Goal: Information Seeking & Learning: Learn about a topic

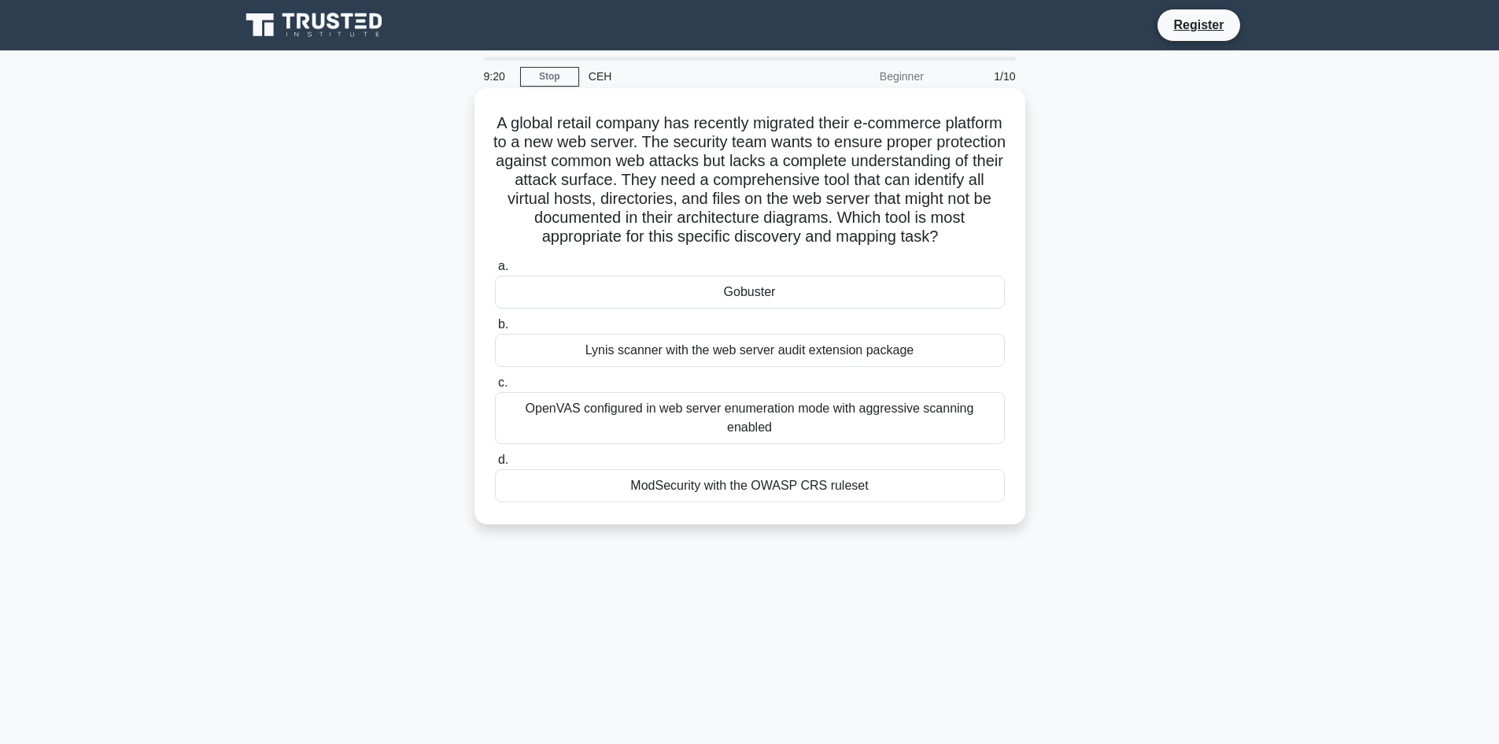
click at [878, 436] on div "OpenVAS configured in web server enumeration mode with aggressive scanning enab…" at bounding box center [750, 418] width 510 height 52
click at [495, 388] on input "c. OpenVAS configured in web server enumeration mode with aggressive scanning e…" at bounding box center [495, 383] width 0 height 10
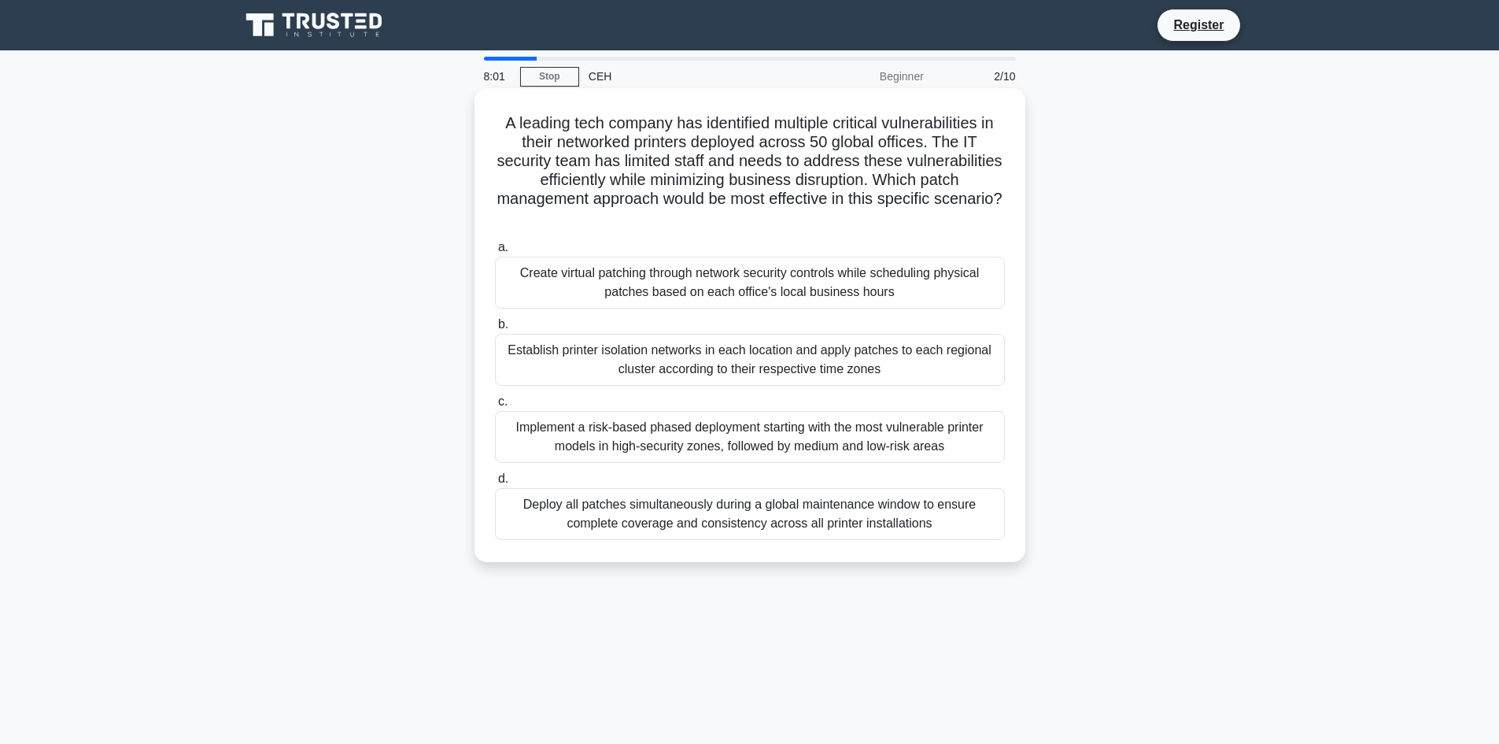
click at [896, 445] on div "Implement a risk-based phased deployment starting with the most vulnerable prin…" at bounding box center [750, 437] width 510 height 52
click at [495, 407] on input "c. Implement a risk-based phased deployment starting with the most vulnerable p…" at bounding box center [495, 402] width 0 height 10
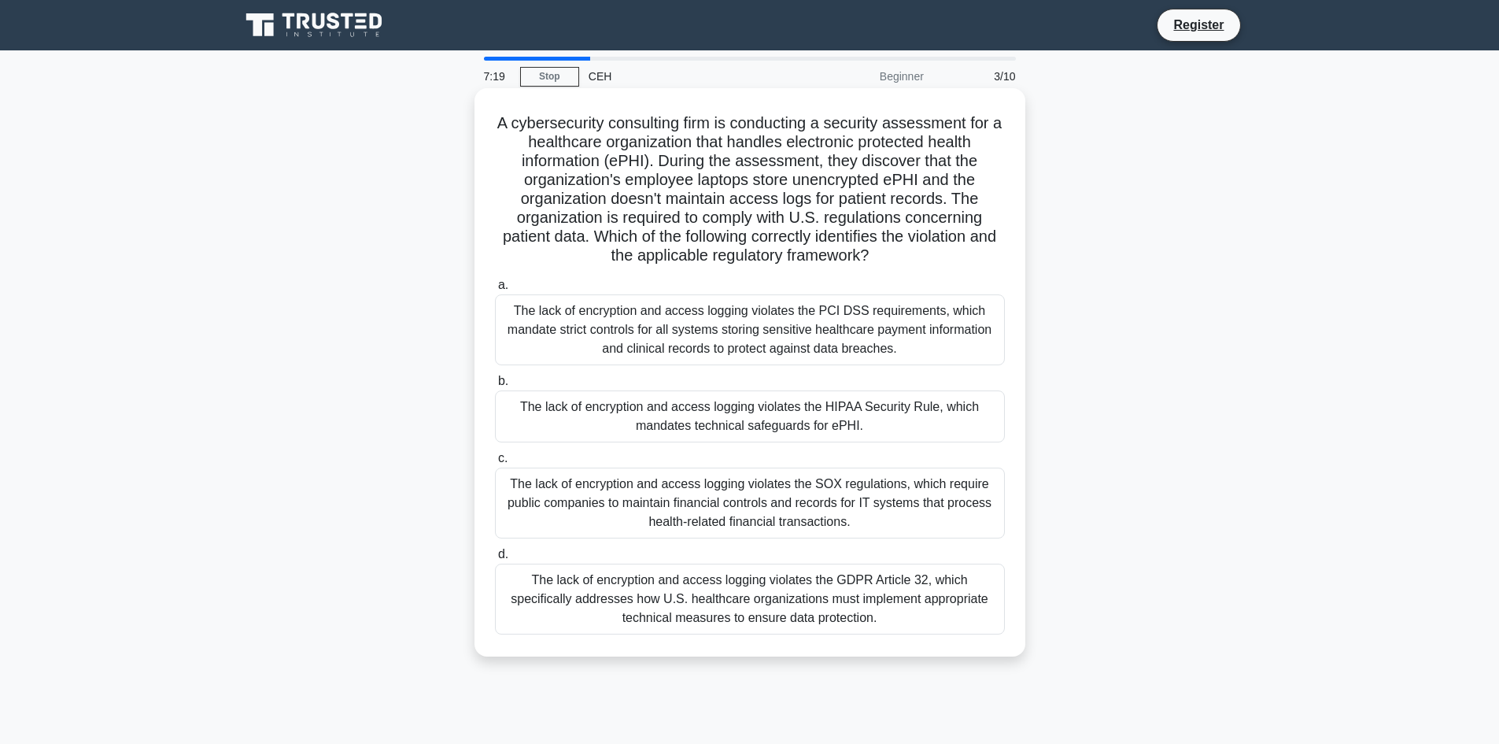
click at [812, 403] on div "The lack of encryption and access logging violates the HIPAA Security Rule, whi…" at bounding box center [750, 416] width 510 height 52
click at [495, 386] on input "b. The lack of encryption and access logging violates the HIPAA Security Rule, …" at bounding box center [495, 381] width 0 height 10
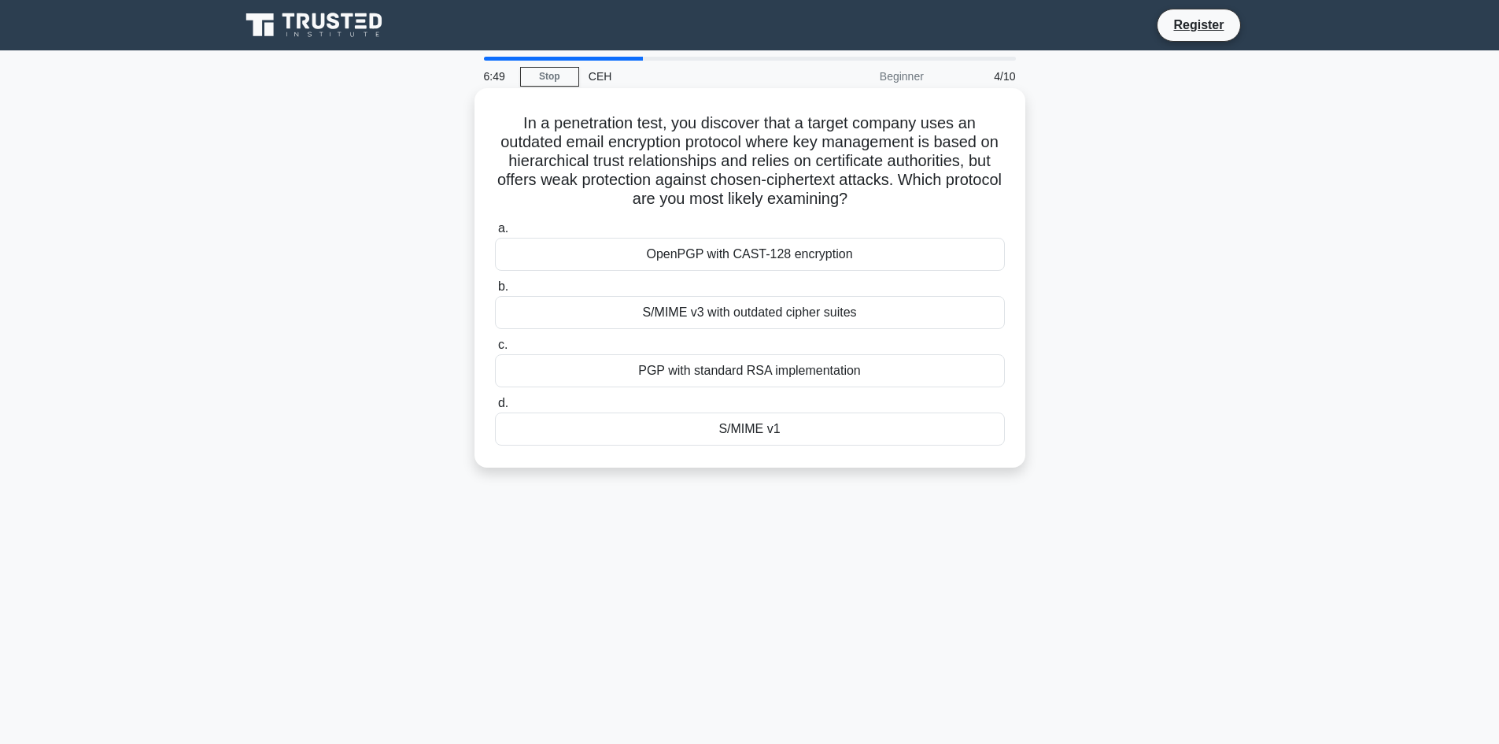
click at [839, 320] on div "S/MIME v3 with outdated cipher suites" at bounding box center [750, 312] width 510 height 33
click at [495, 292] on input "b. S/MIME v3 with outdated cipher suites" at bounding box center [495, 287] width 0 height 10
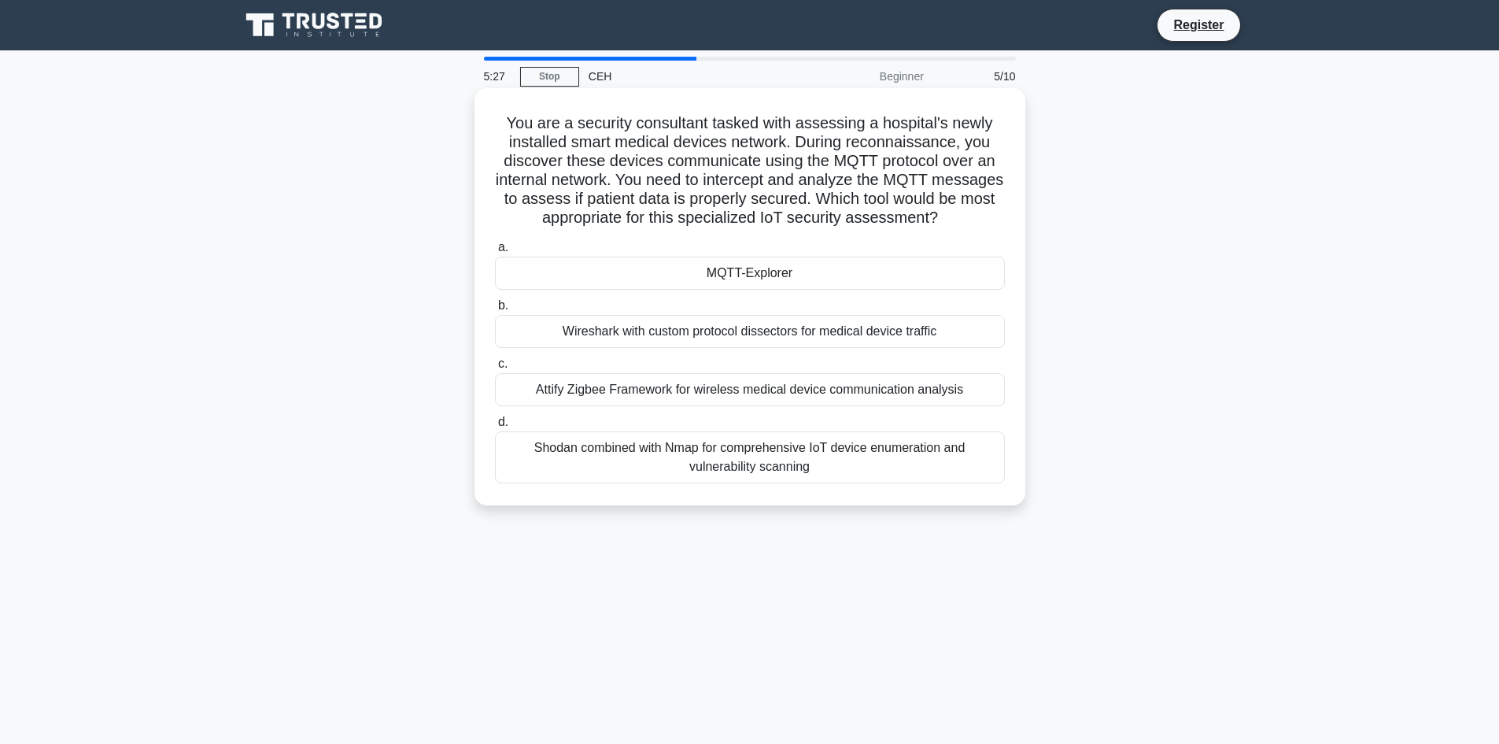
click at [706, 480] on div "Shodan combined with Nmap for comprehensive IoT device enumeration and vulnerab…" at bounding box center [750, 457] width 510 height 52
click at [495, 427] on input "d. Shodan combined with Nmap for comprehensive IoT device enumeration and vulne…" at bounding box center [495, 422] width 0 height 10
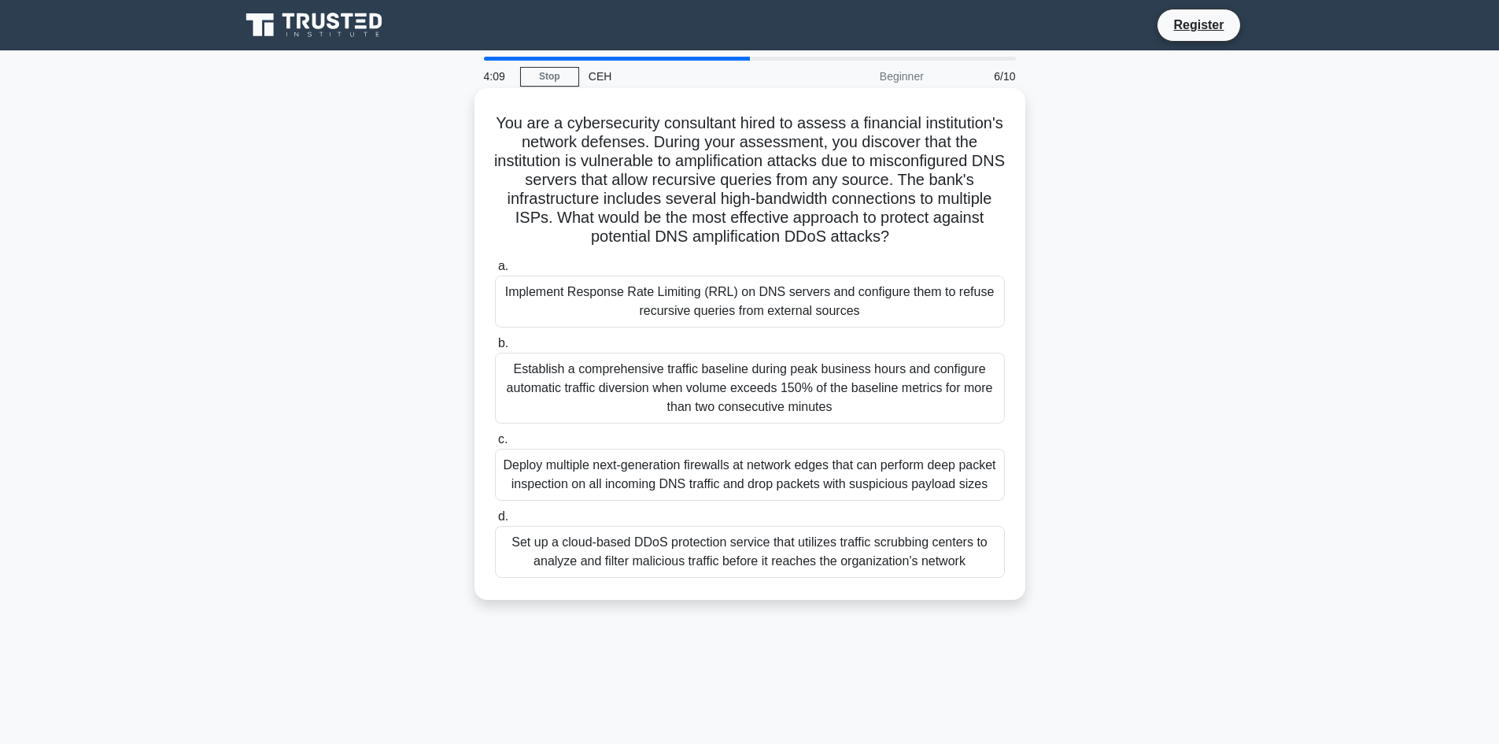
click at [860, 501] on div "Deploy multiple next-generation firewalls at network edges that can perform dee…" at bounding box center [750, 475] width 510 height 52
click at [495, 445] on input "c. Deploy multiple next-generation firewalls at network edges that can perform …" at bounding box center [495, 439] width 0 height 10
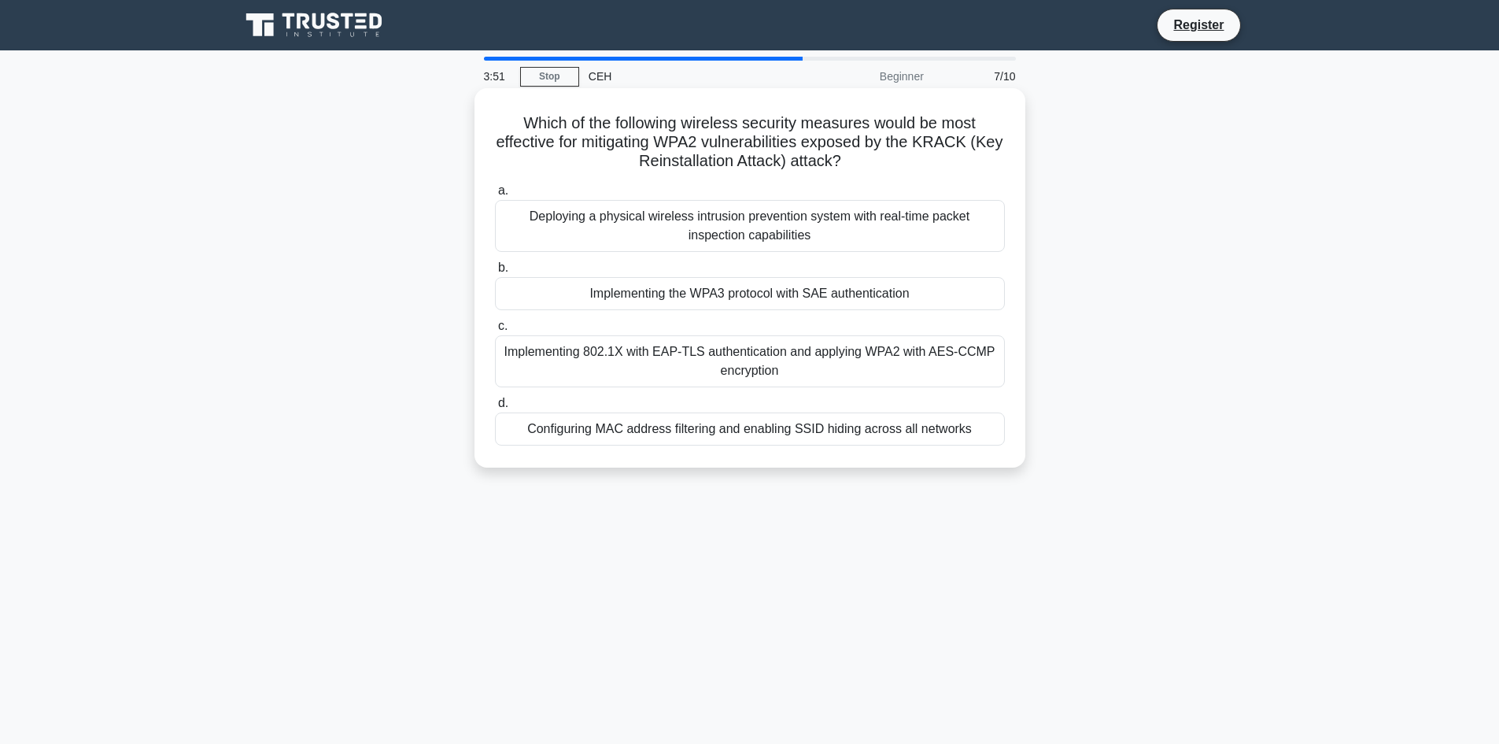
click at [926, 297] on div "Implementing the WPA3 protocol with SAE authentication" at bounding box center [750, 293] width 510 height 33
click at [495, 273] on input "b. Implementing the WPA3 protocol with SAE authentication" at bounding box center [495, 268] width 0 height 10
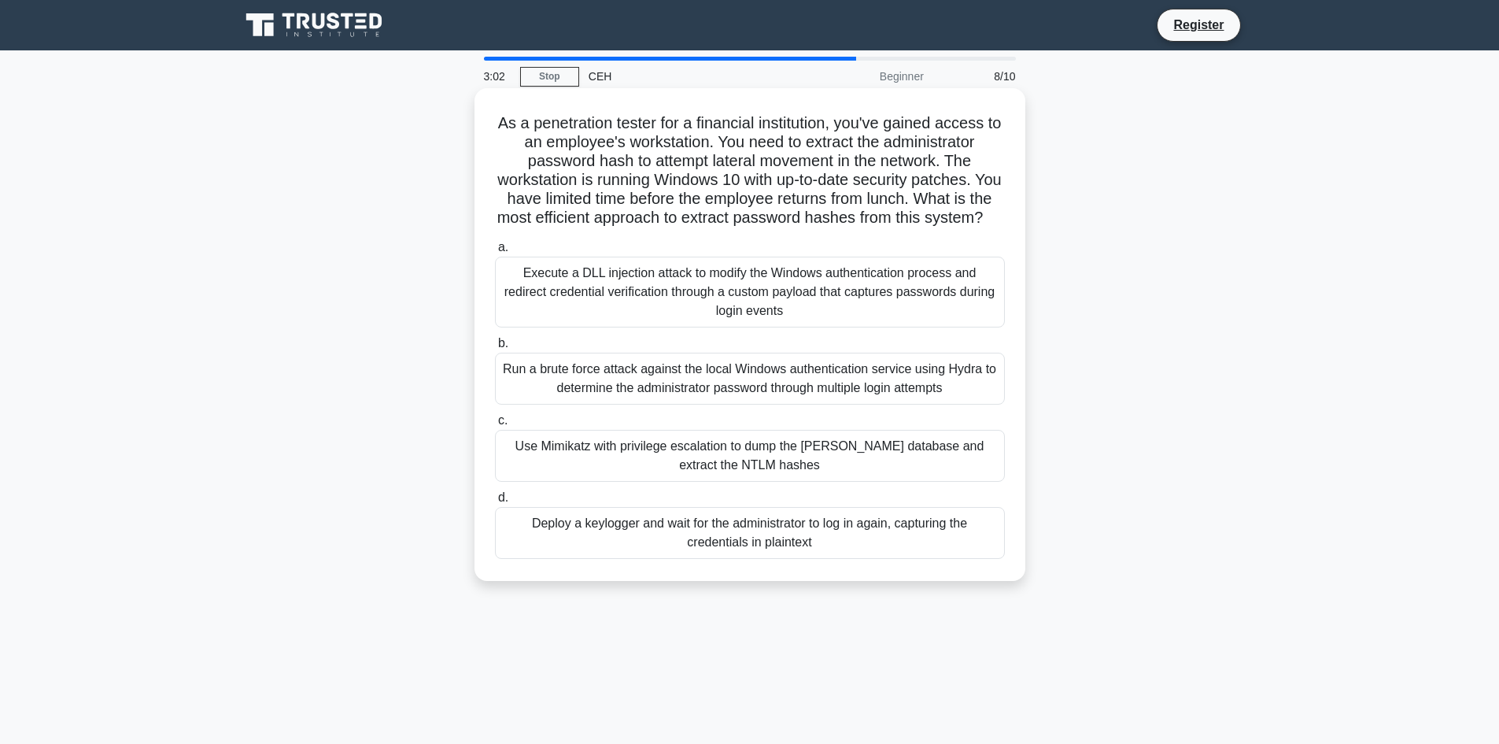
click at [810, 479] on div "Use Mimikatz with privilege escalation to dump the SAM database and extract the…" at bounding box center [750, 456] width 510 height 52
click at [495, 426] on input "c. Use Mimikatz with privilege escalation to dump the SAM database and extract …" at bounding box center [495, 421] width 0 height 10
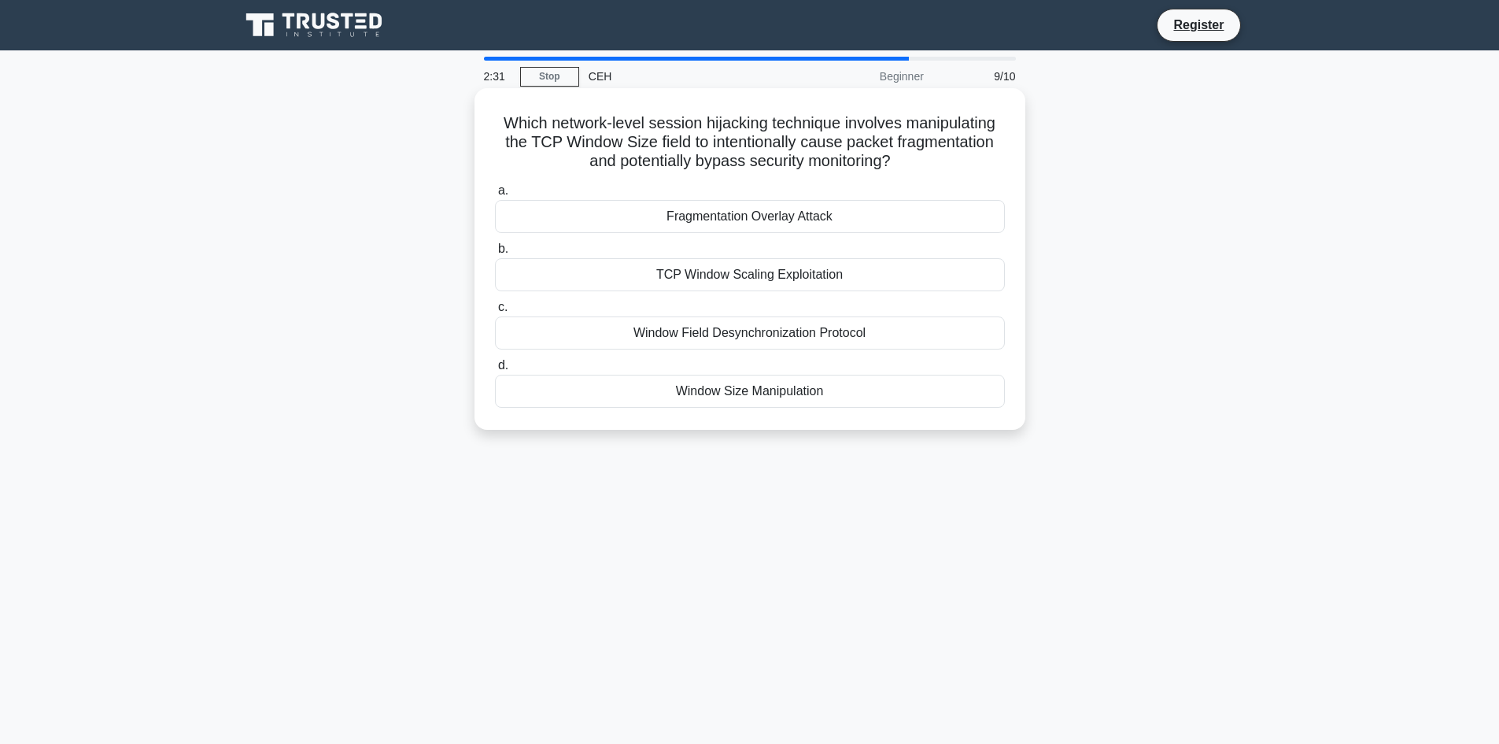
click at [867, 219] on div "Fragmentation Overlay Attack" at bounding box center [750, 216] width 510 height 33
click at [495, 196] on input "a. Fragmentation Overlay Attack" at bounding box center [495, 191] width 0 height 10
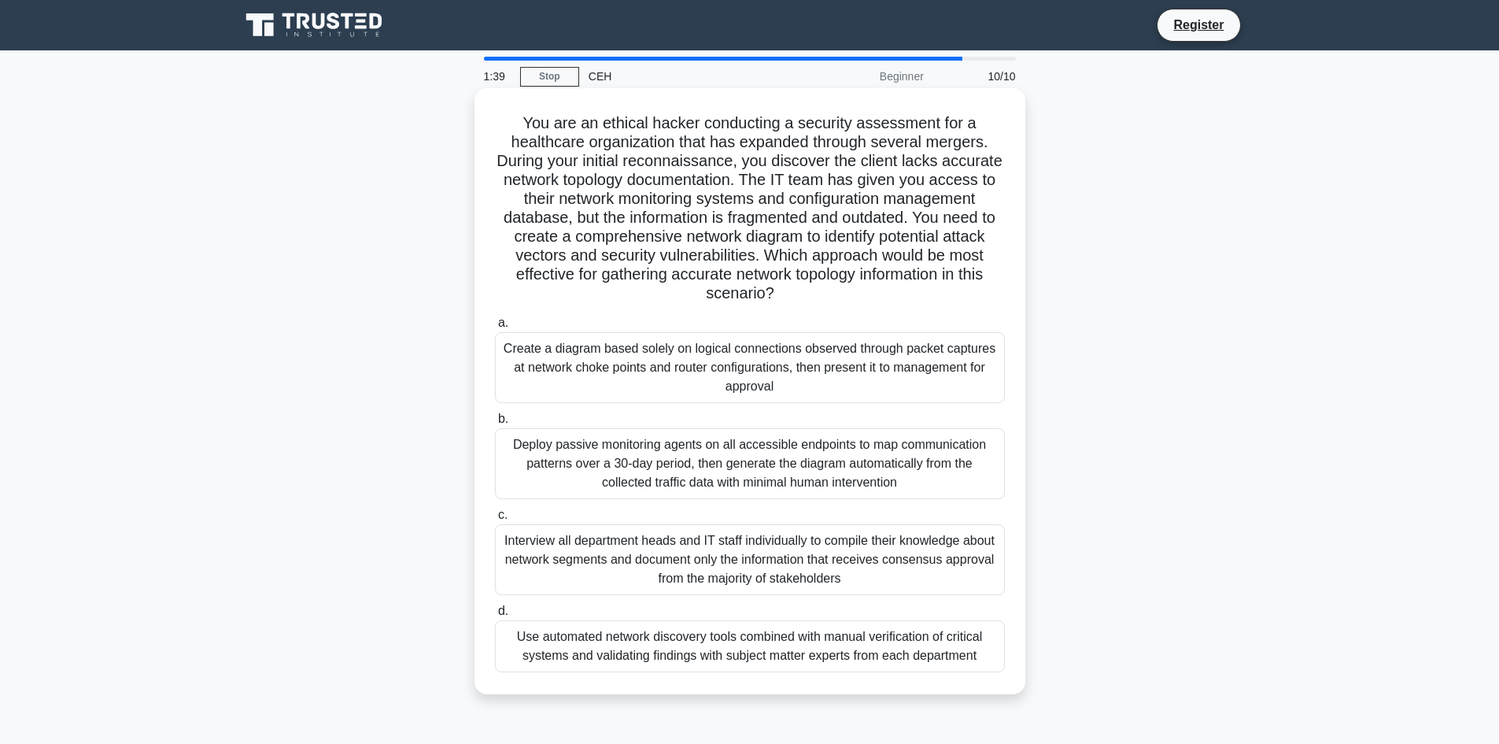
click at [913, 647] on div "Use automated network discovery tools combined with manual verification of crit…" at bounding box center [750, 646] width 510 height 52
click at [495, 616] on input "d. Use automated network discovery tools combined with manual verification of c…" at bounding box center [495, 611] width 0 height 10
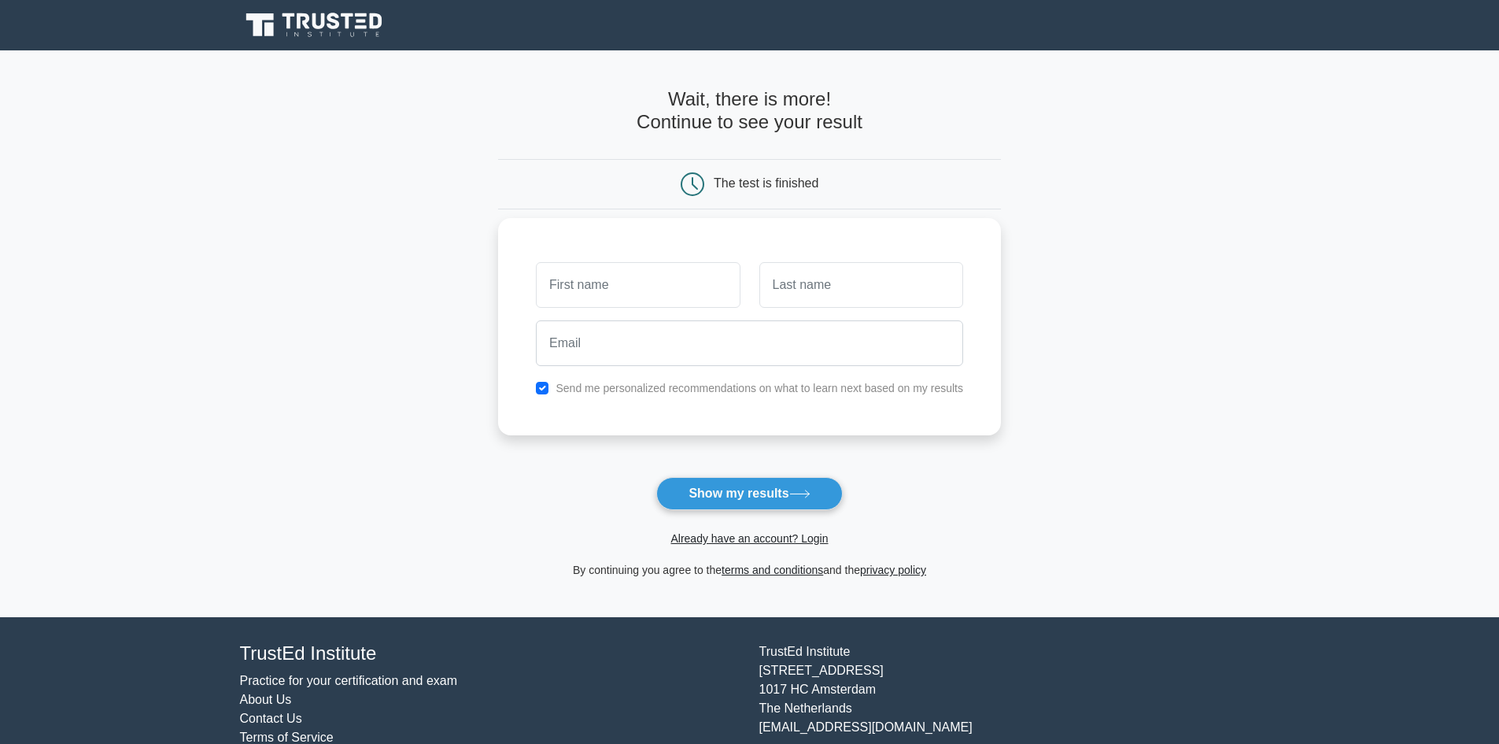
click at [664, 276] on input "text" at bounding box center [638, 285] width 204 height 46
type input "Nic"
click at [849, 284] on input "text" at bounding box center [862, 285] width 204 height 46
type input "Lai"
click at [764, 348] on input "email" at bounding box center [749, 343] width 427 height 46
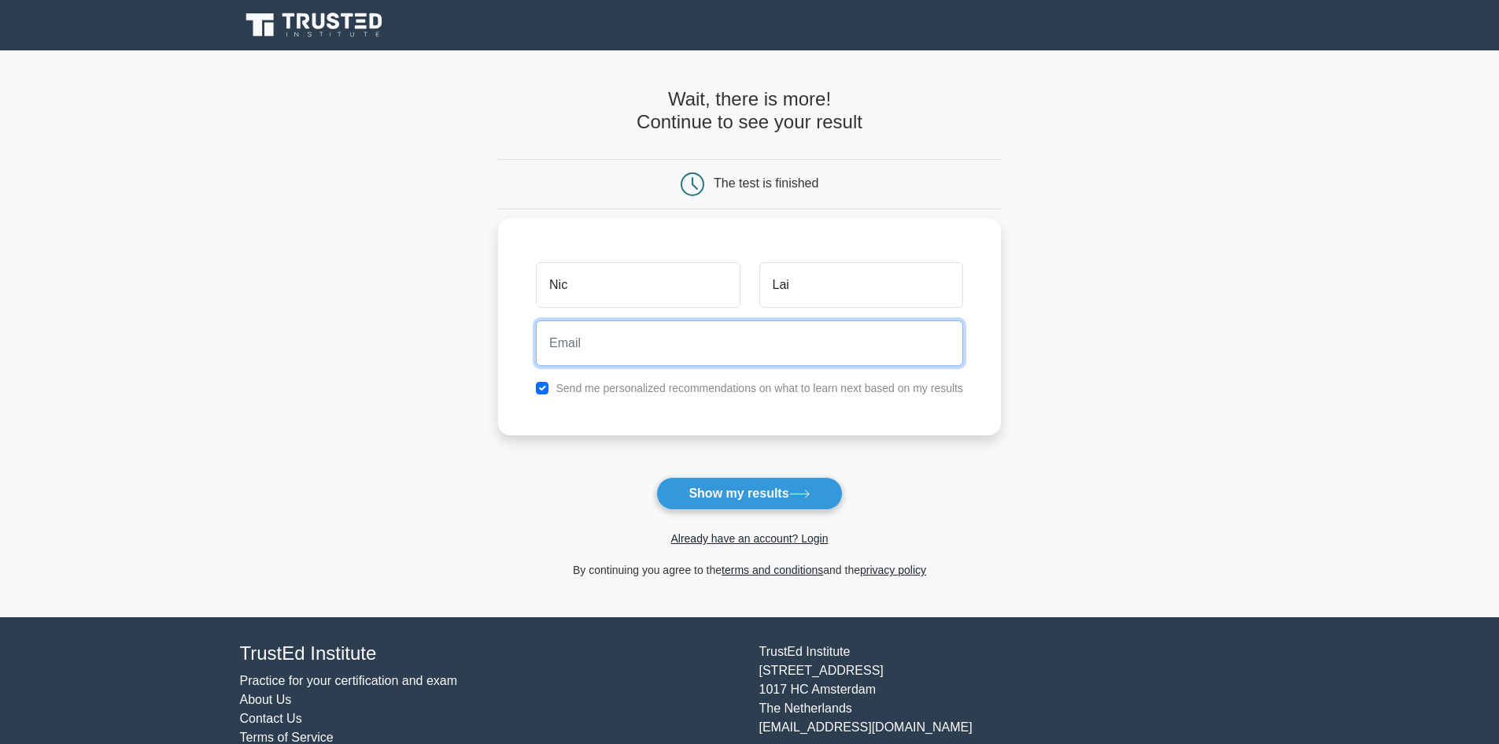
type input "nicole@excelerate.asia"
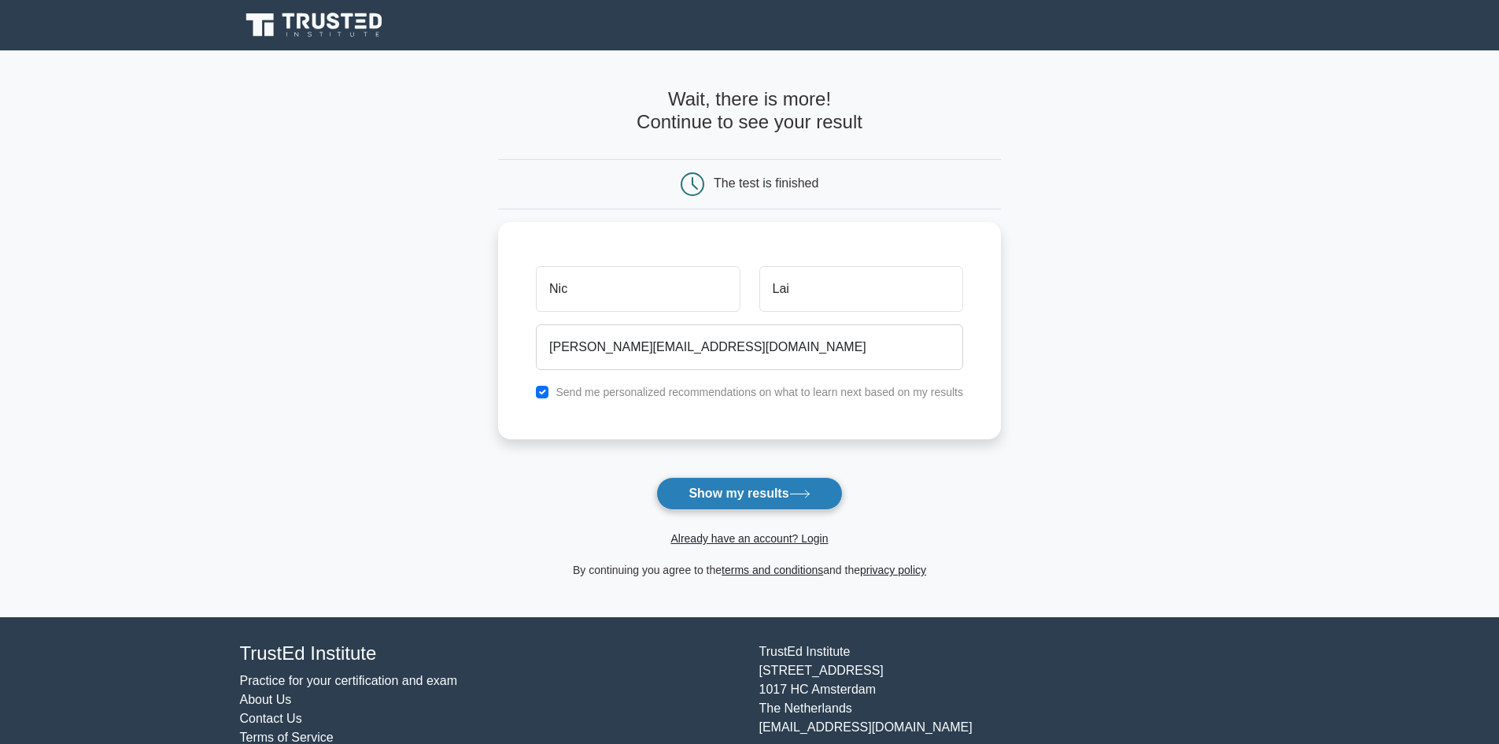
click at [720, 490] on button "Show my results" at bounding box center [749, 493] width 186 height 33
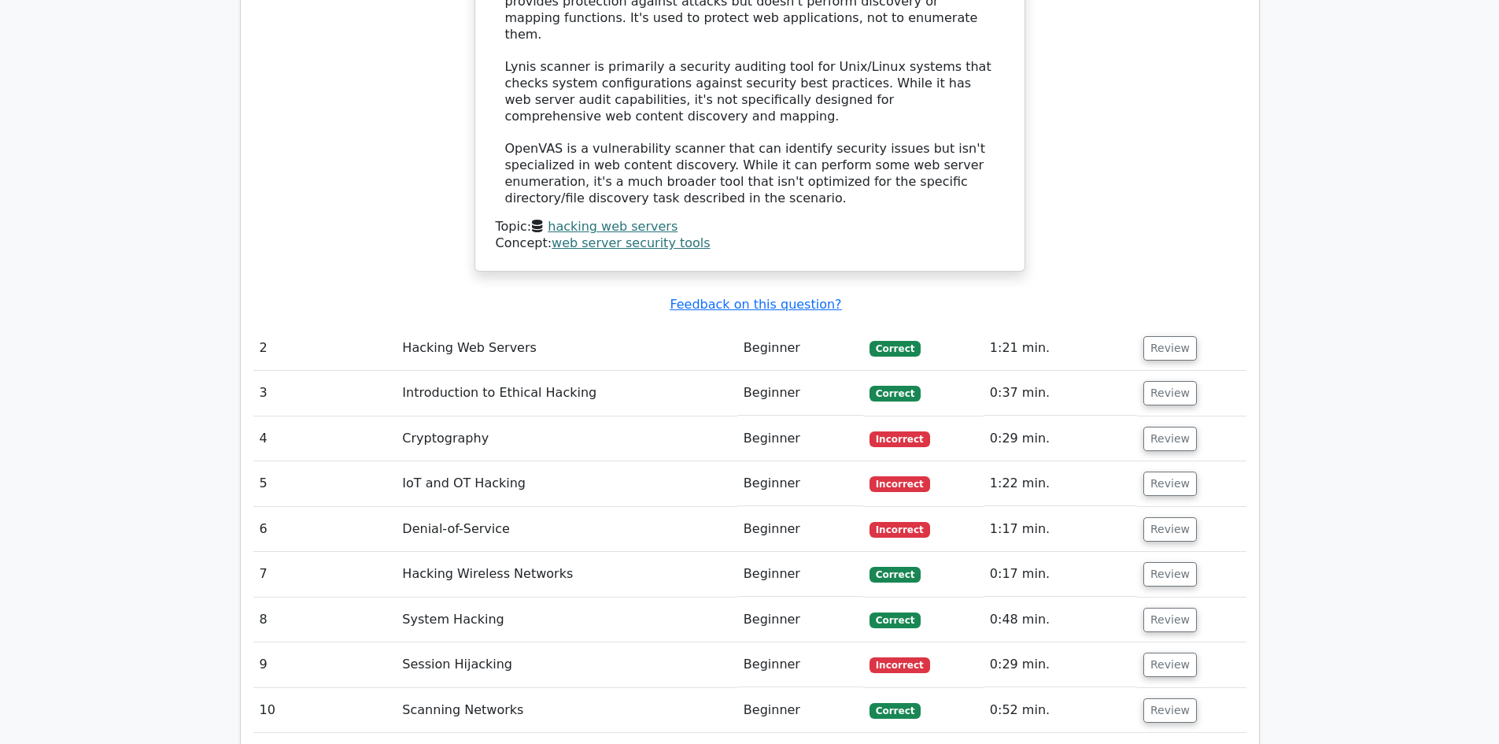
scroll to position [2163, 0]
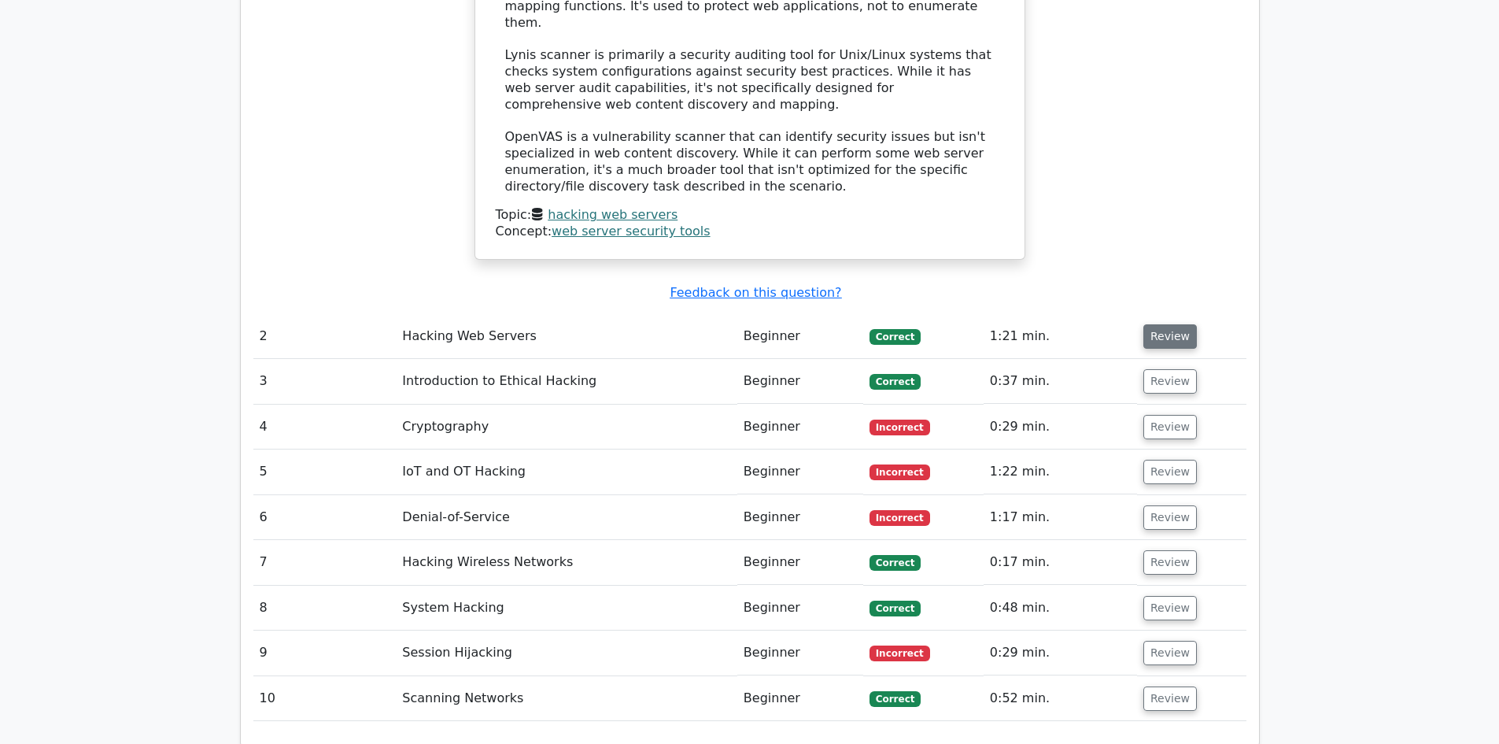
click at [1162, 324] on button "Review" at bounding box center [1171, 336] width 54 height 24
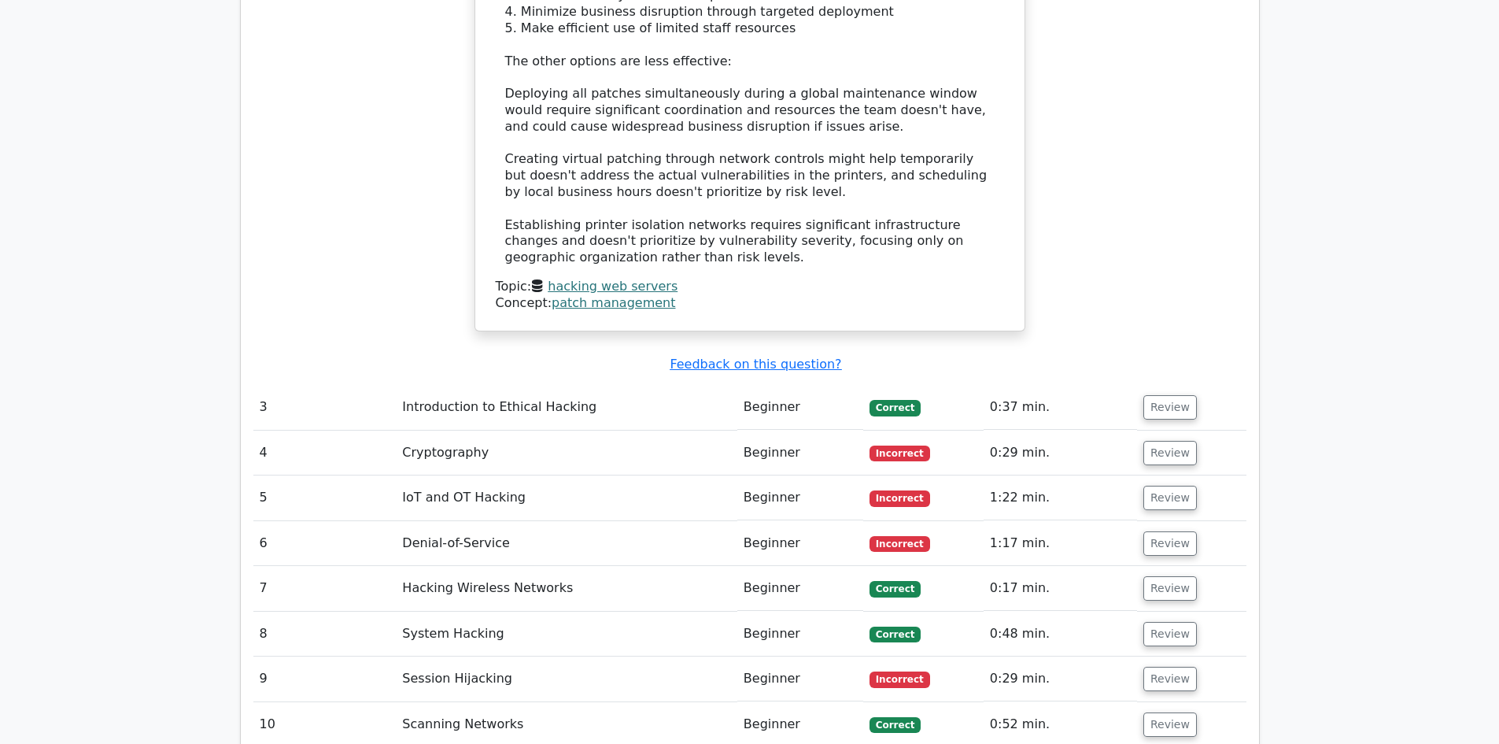
scroll to position [3254, 0]
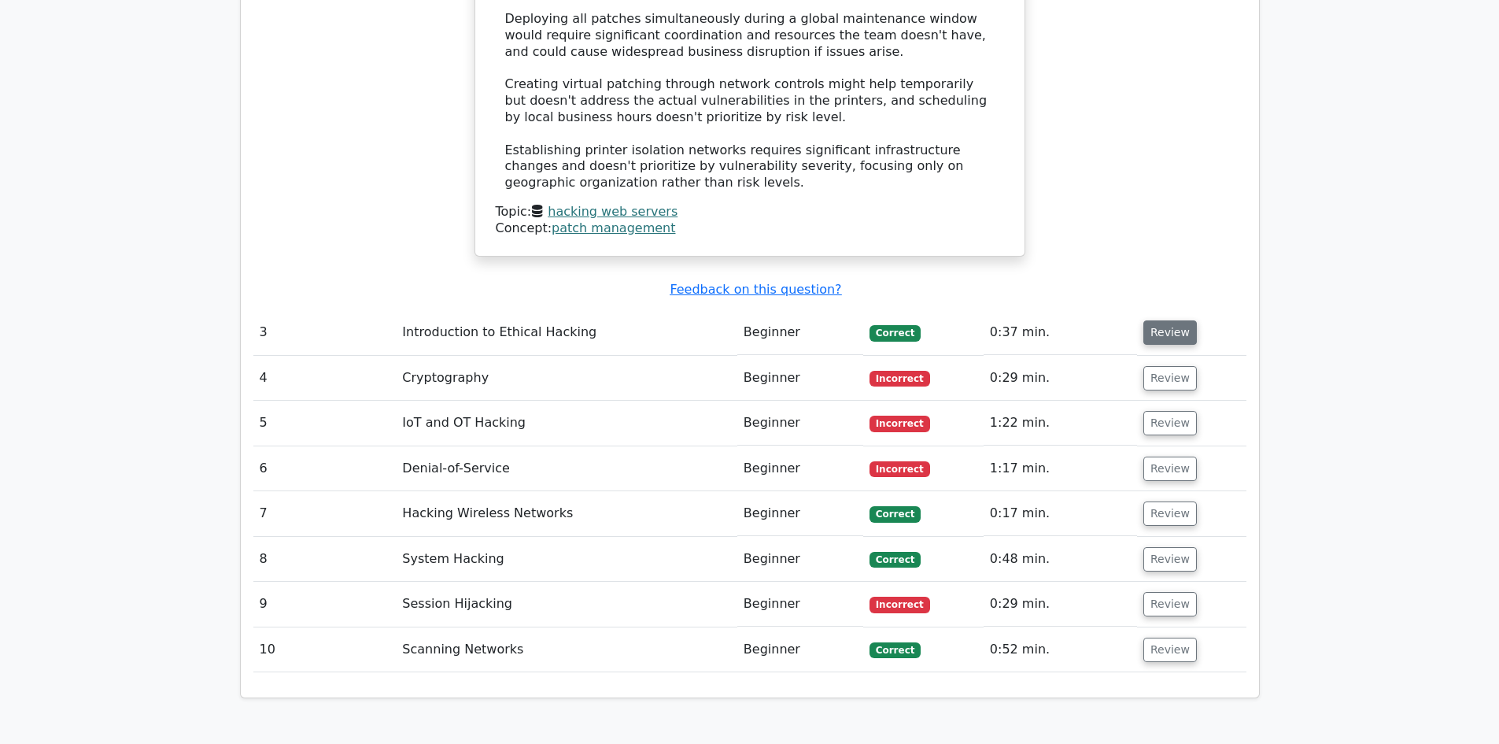
click at [1155, 320] on button "Review" at bounding box center [1171, 332] width 54 height 24
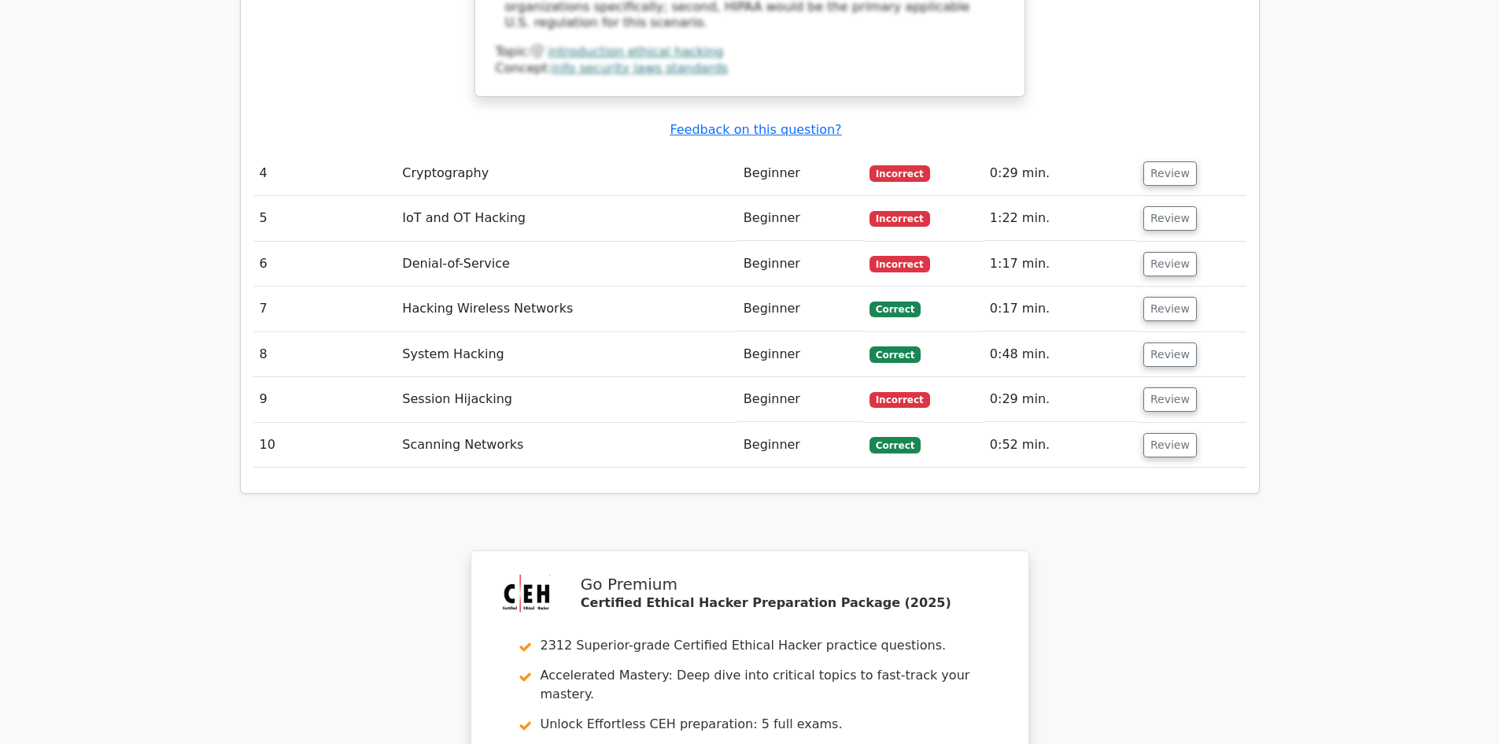
scroll to position [4433, 0]
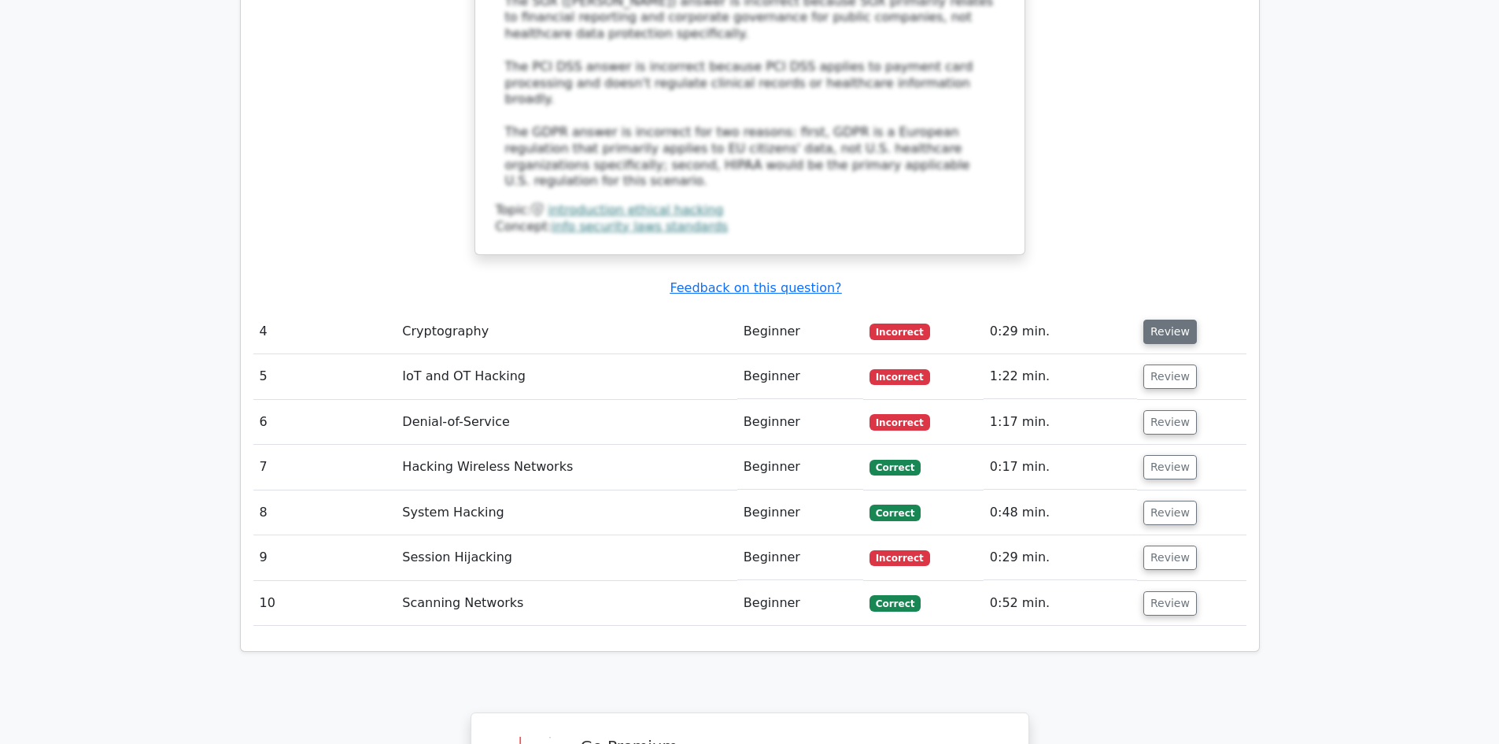
click at [1179, 320] on button "Review" at bounding box center [1171, 332] width 54 height 24
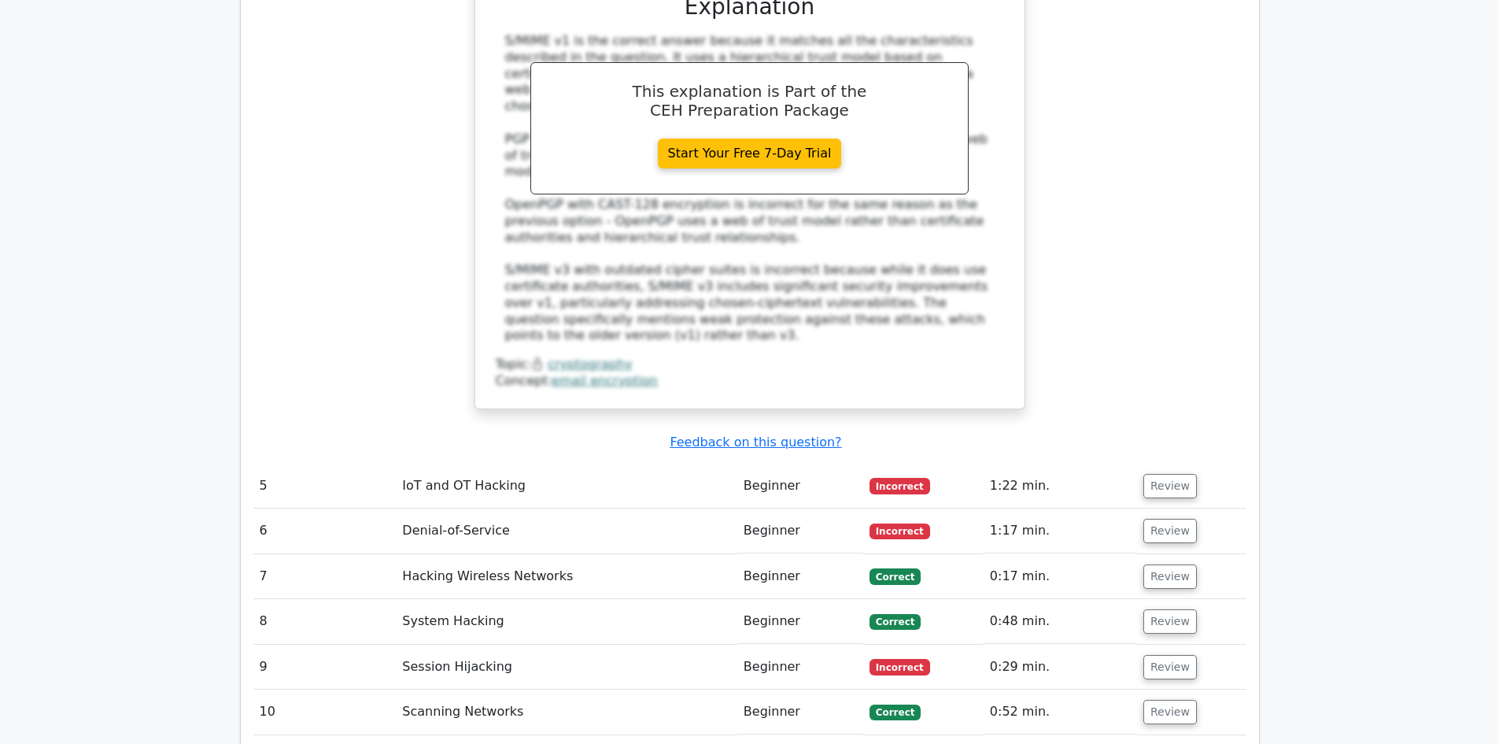
scroll to position [5197, 0]
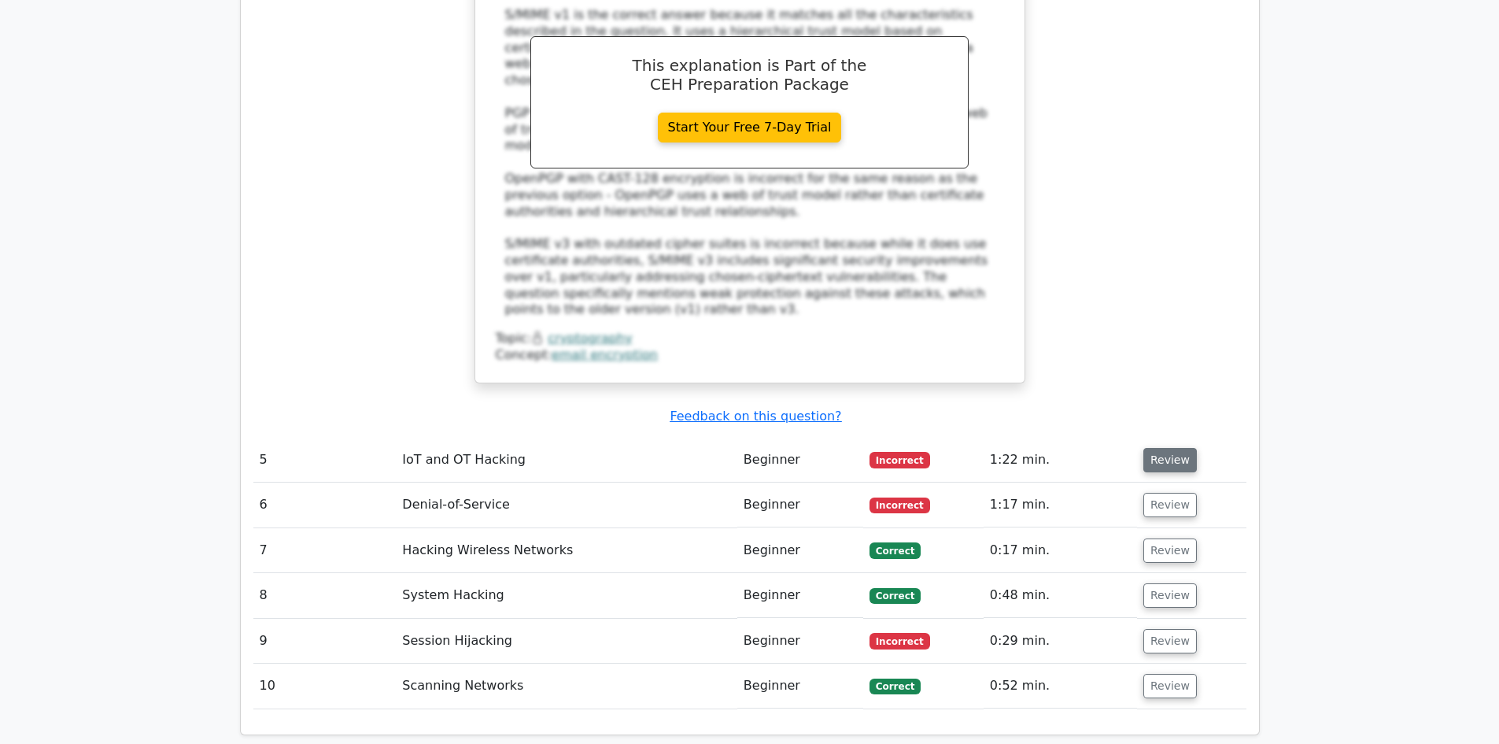
click at [1159, 448] on button "Review" at bounding box center [1171, 460] width 54 height 24
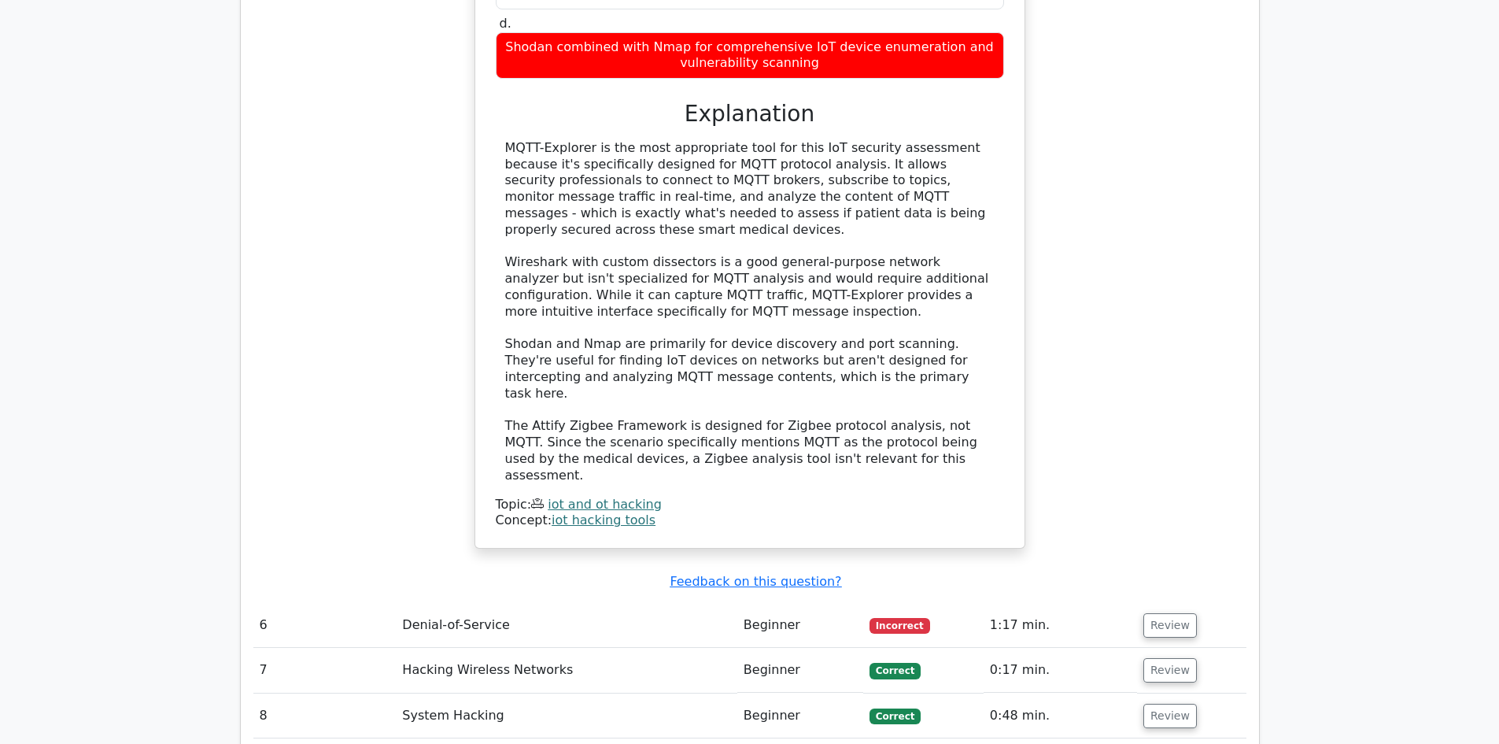
scroll to position [5930, 0]
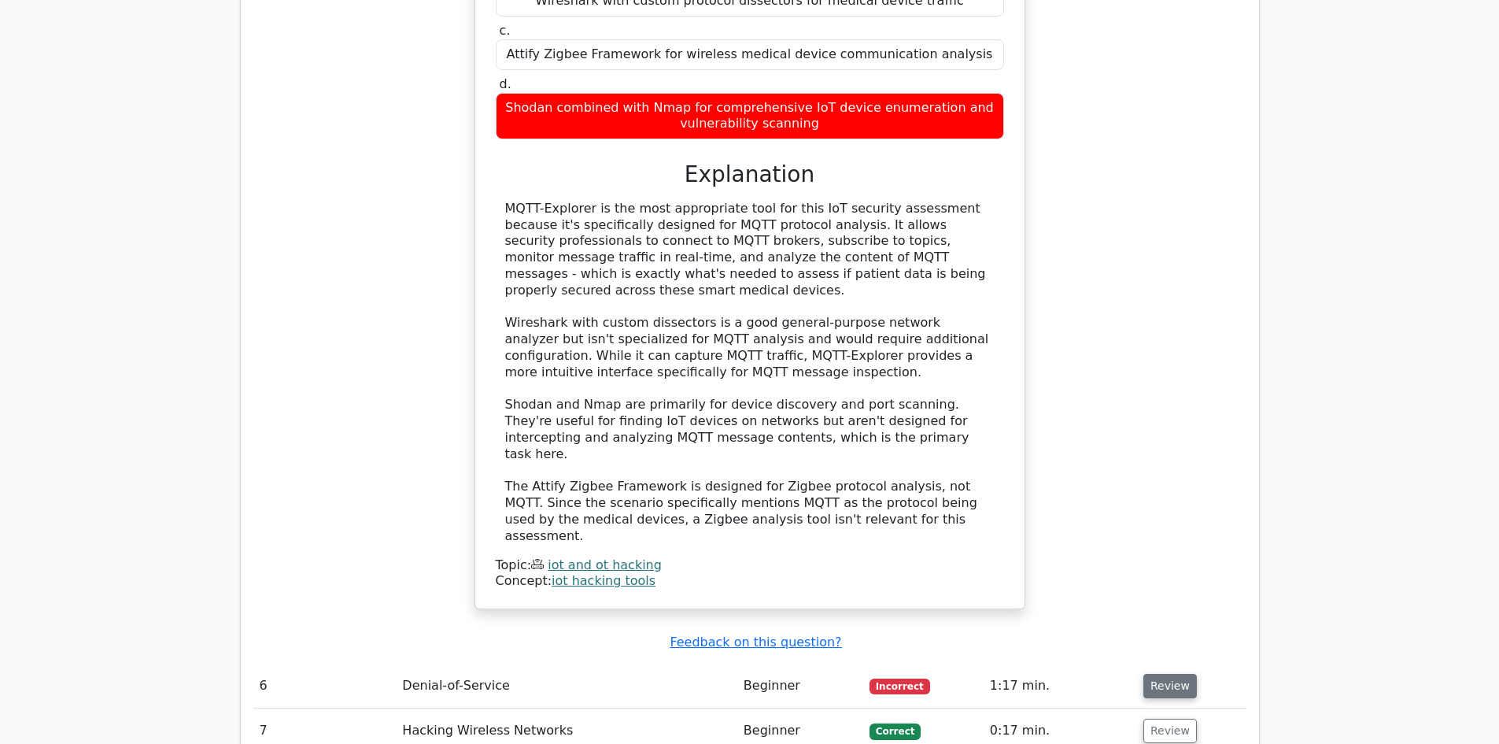
click at [1170, 674] on button "Review" at bounding box center [1171, 686] width 54 height 24
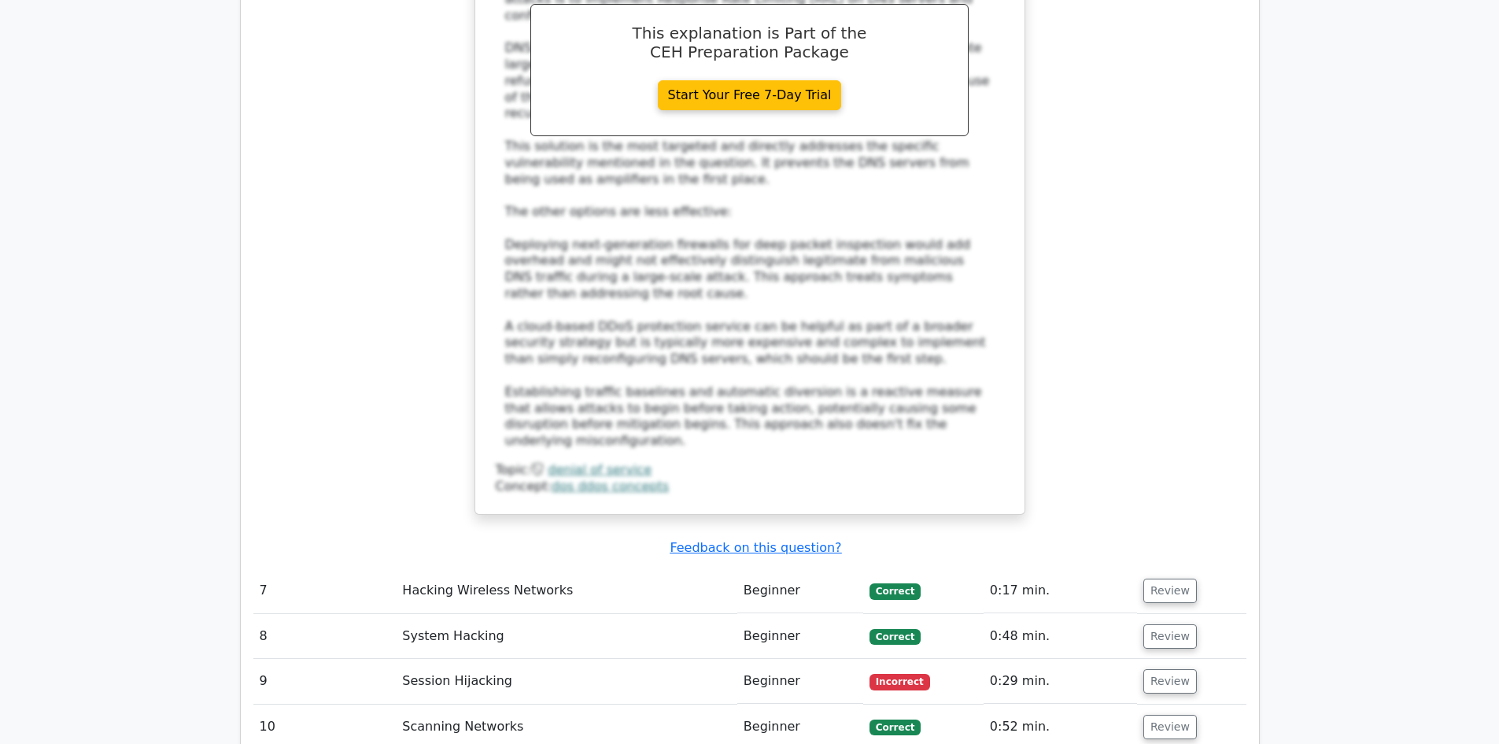
scroll to position [7218, 0]
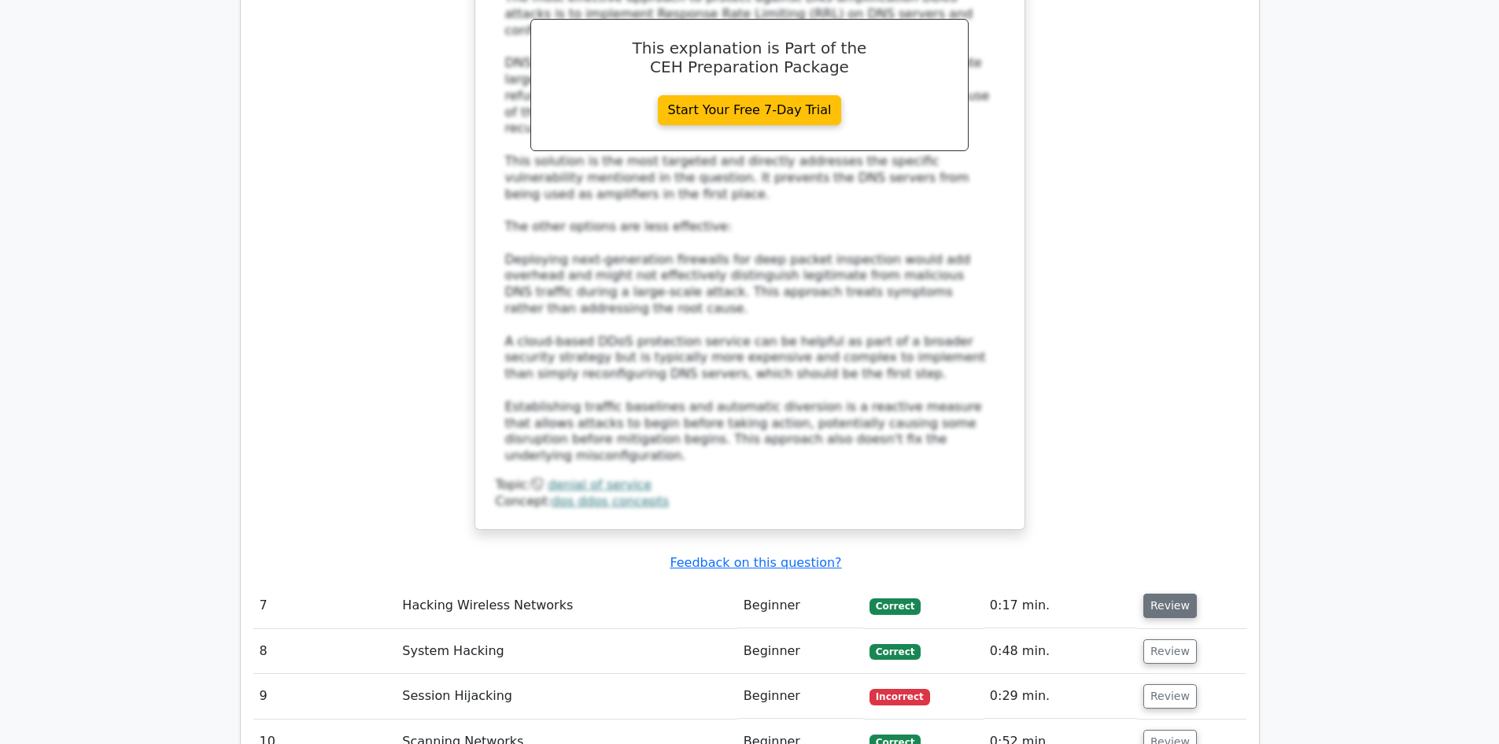
click at [1177, 593] on button "Review" at bounding box center [1171, 605] width 54 height 24
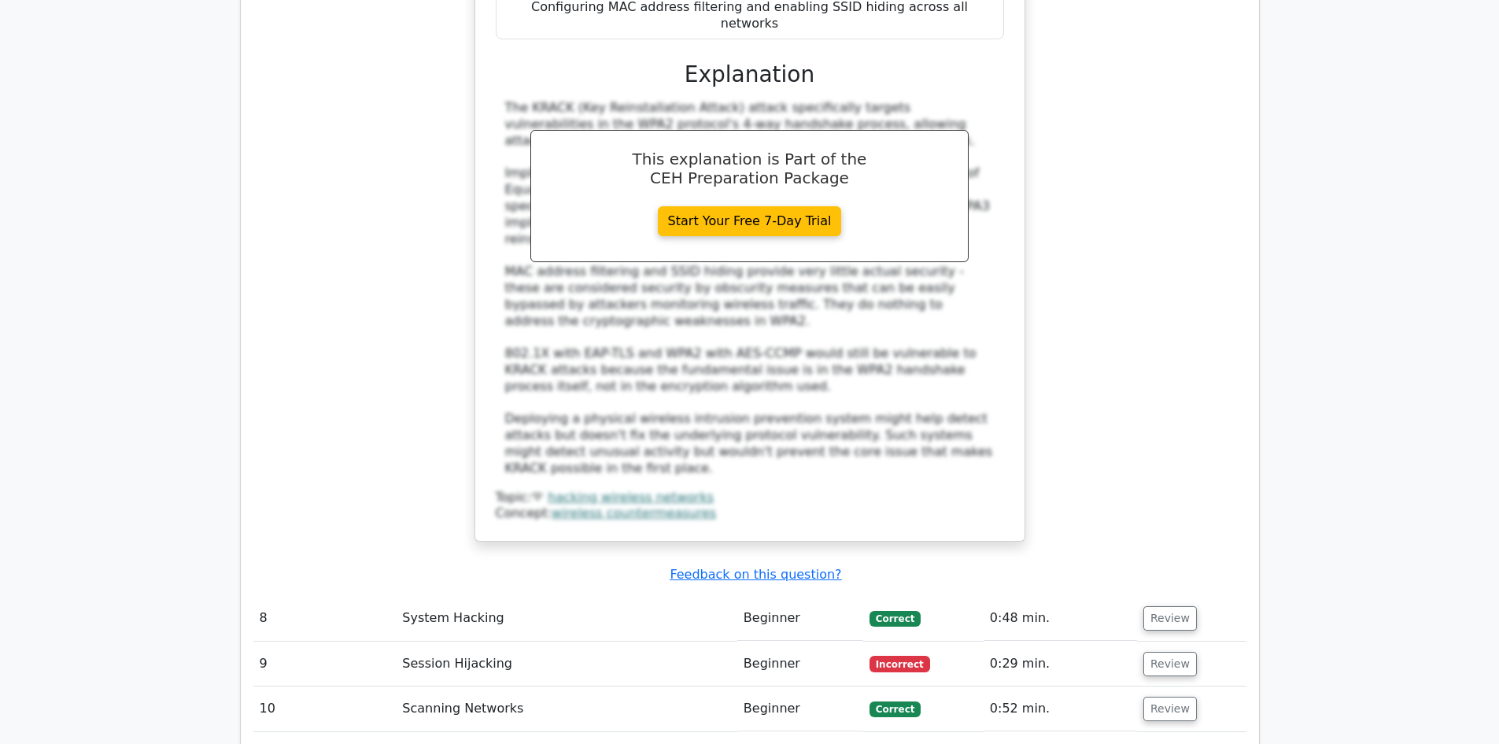
scroll to position [8211, 0]
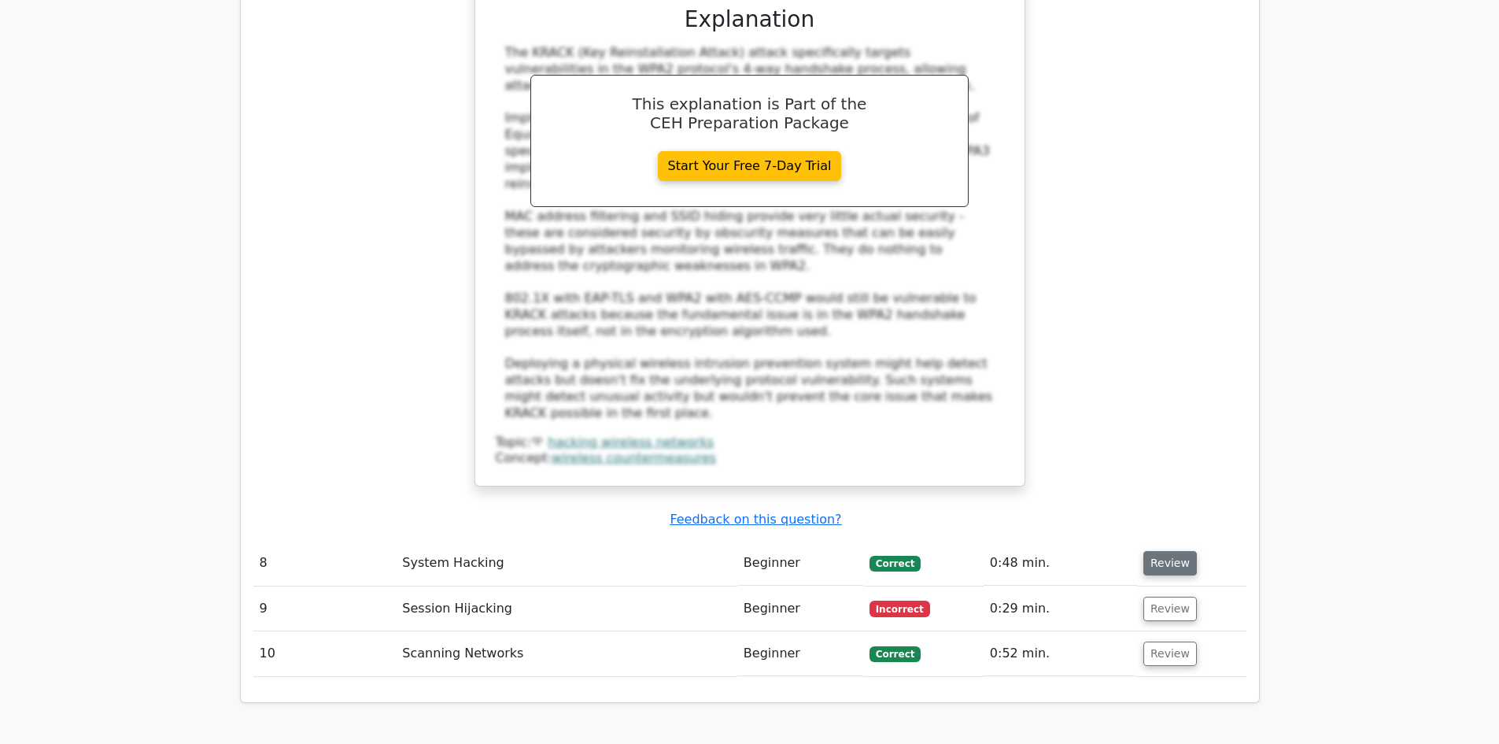
click at [1172, 551] on button "Review" at bounding box center [1171, 563] width 54 height 24
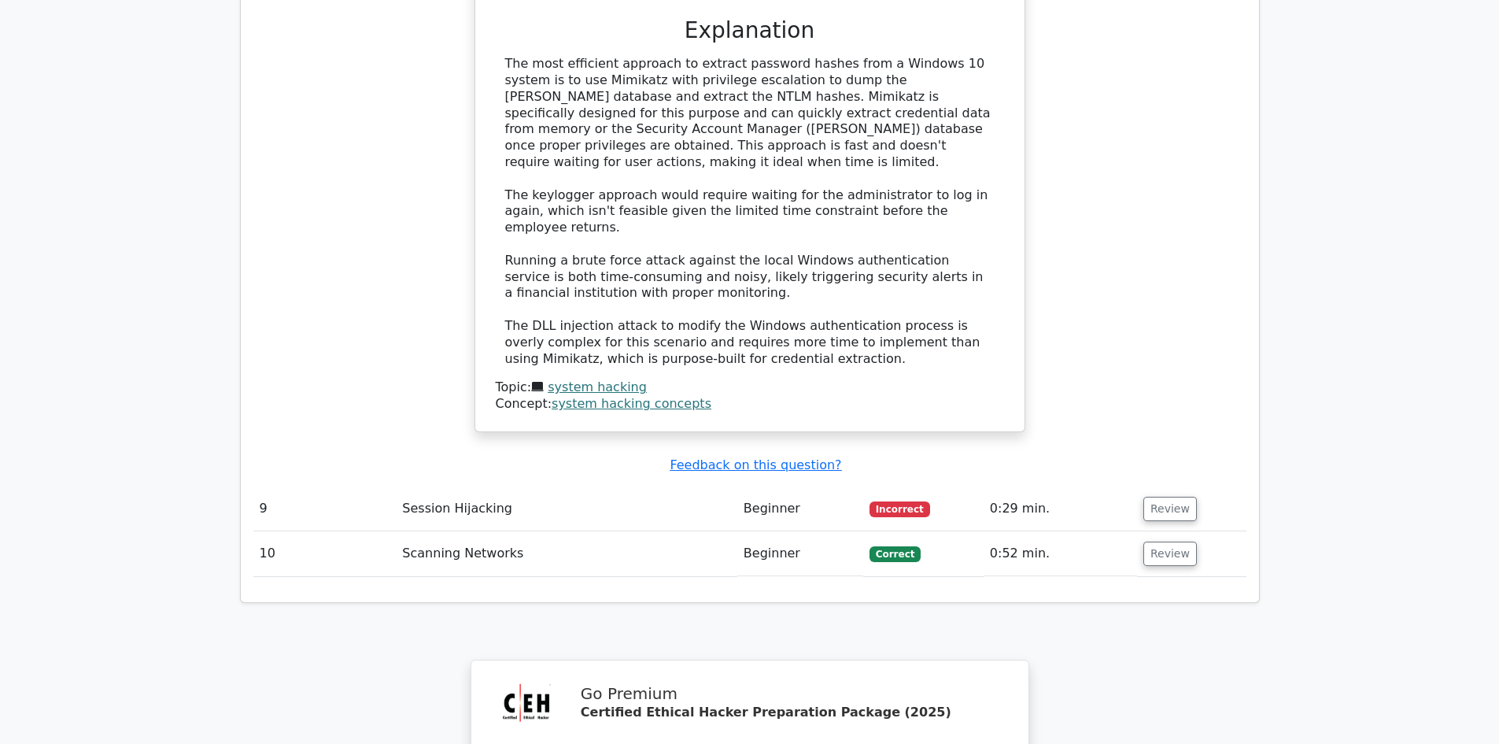
scroll to position [9323, 0]
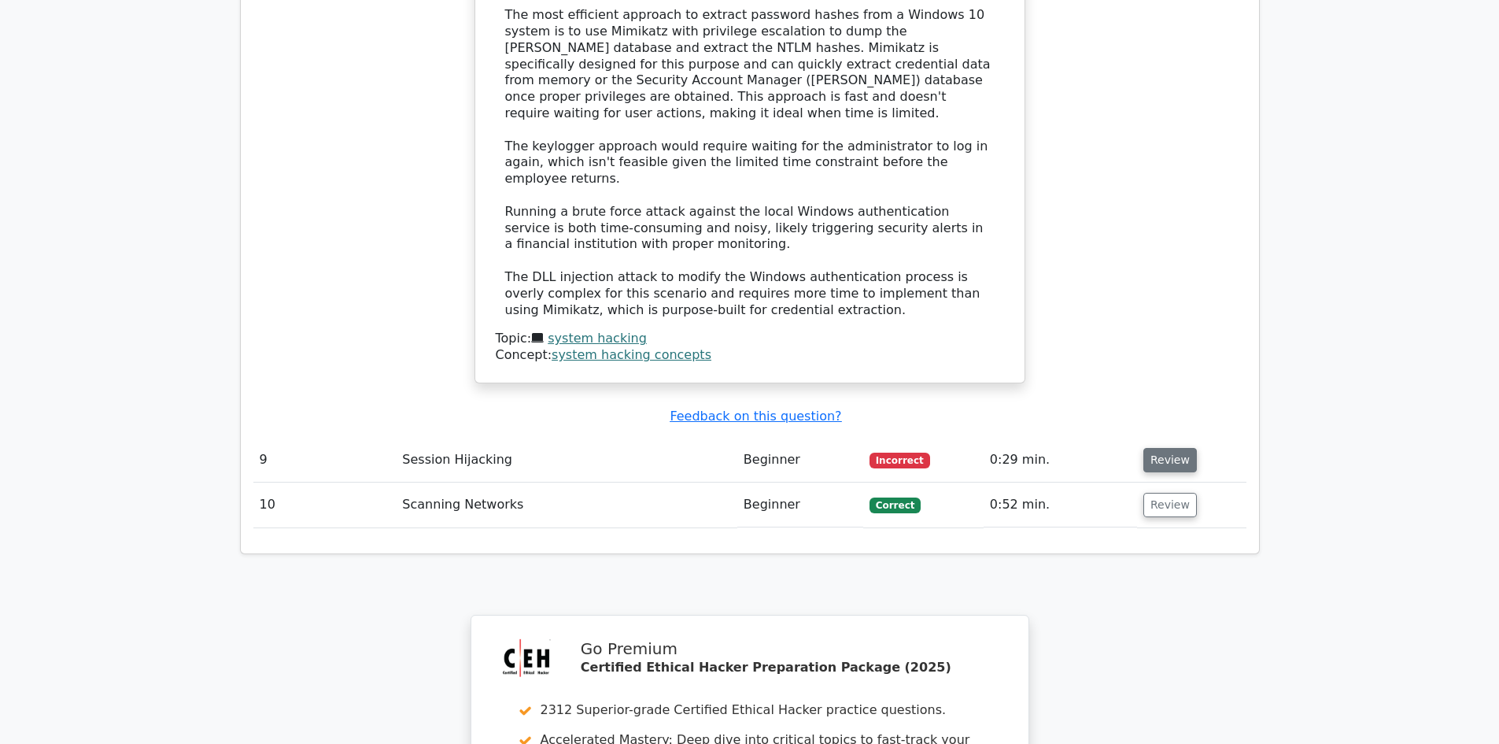
click at [1173, 448] on button "Review" at bounding box center [1171, 460] width 54 height 24
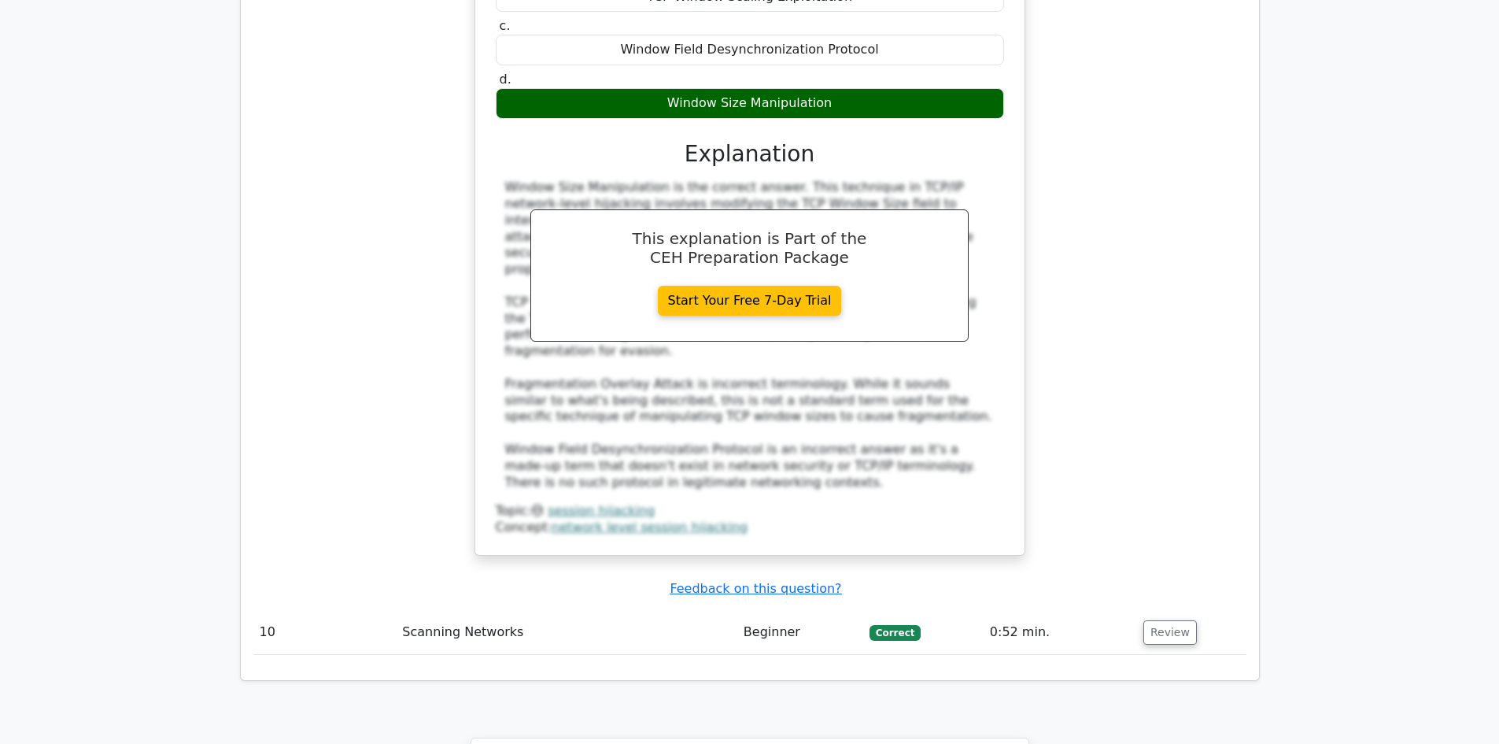
scroll to position [9924, 0]
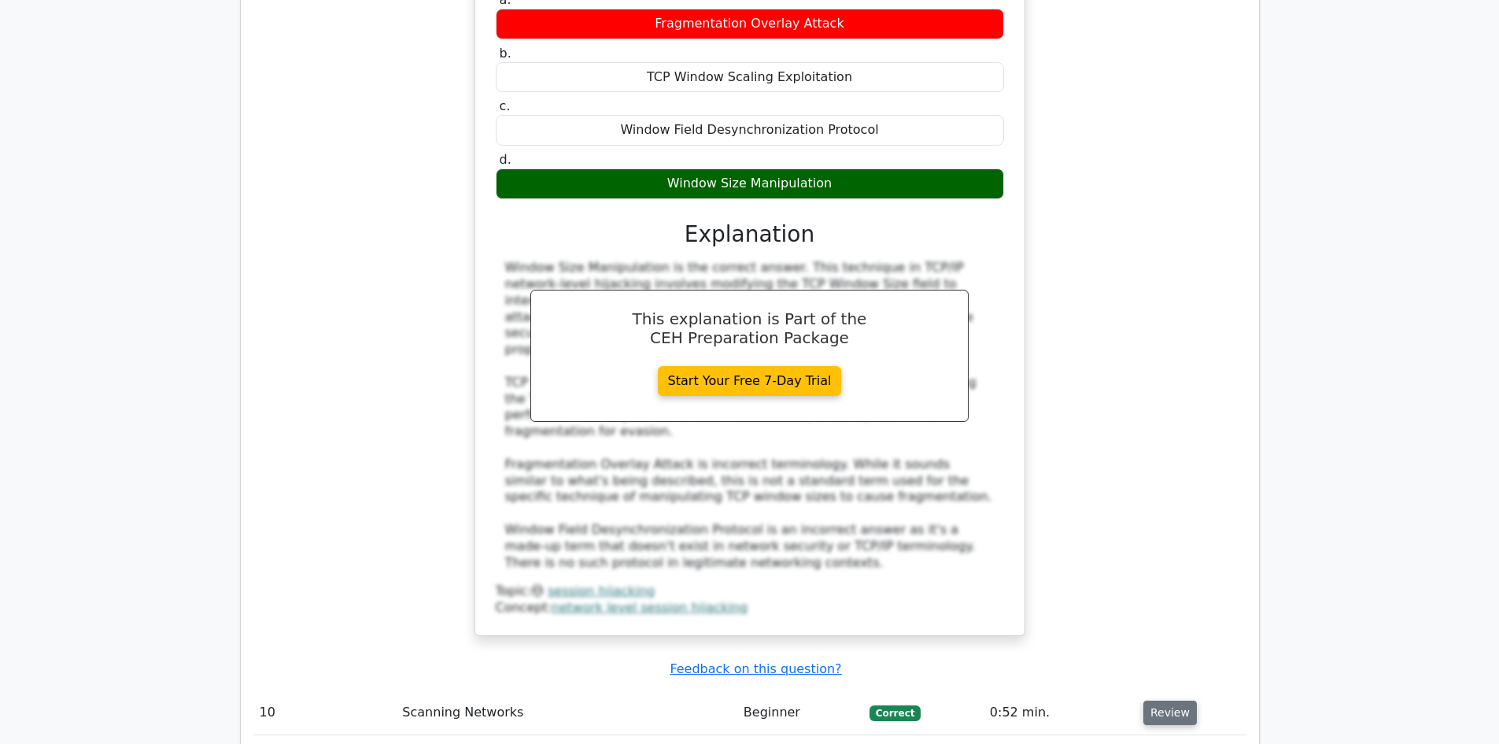
click at [1172, 700] on button "Review" at bounding box center [1171, 712] width 54 height 24
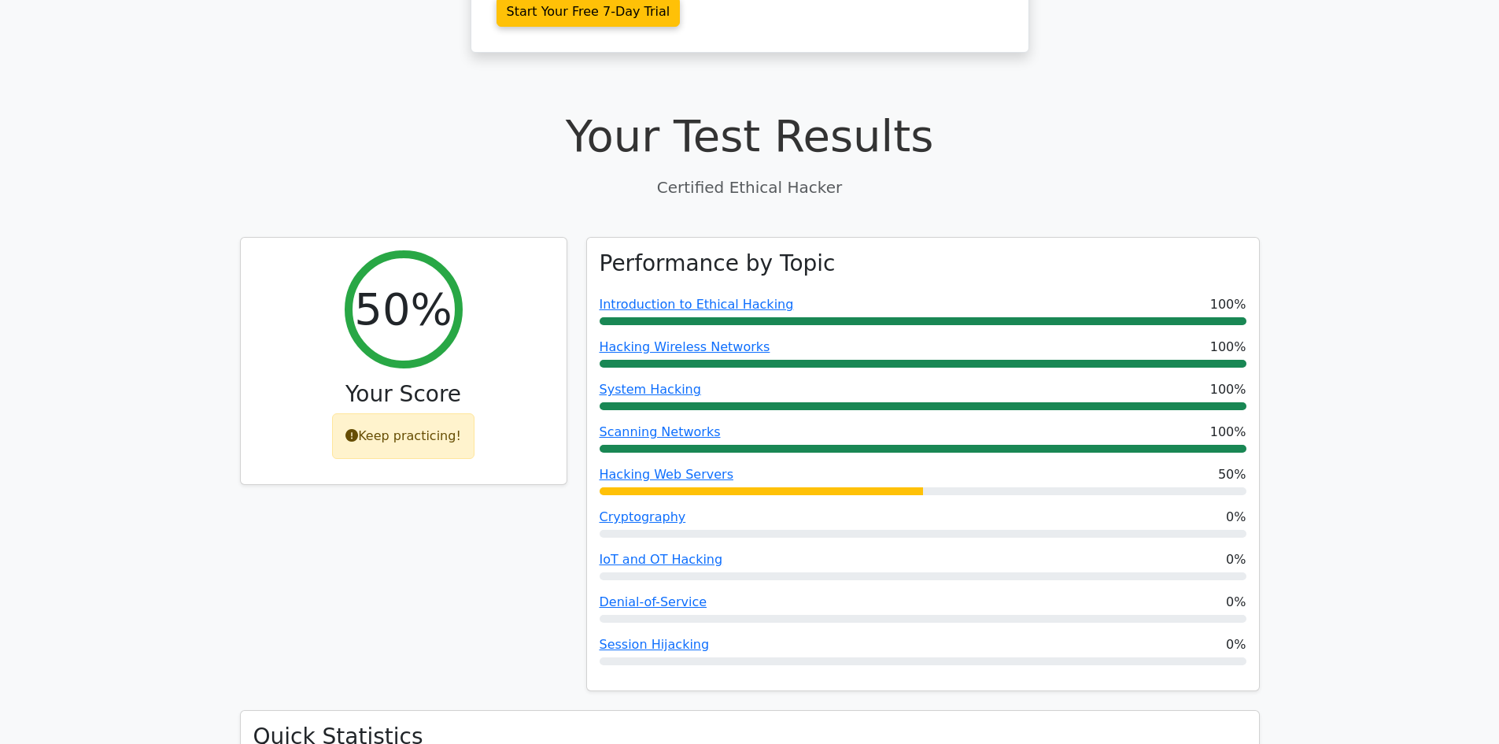
scroll to position [0, 0]
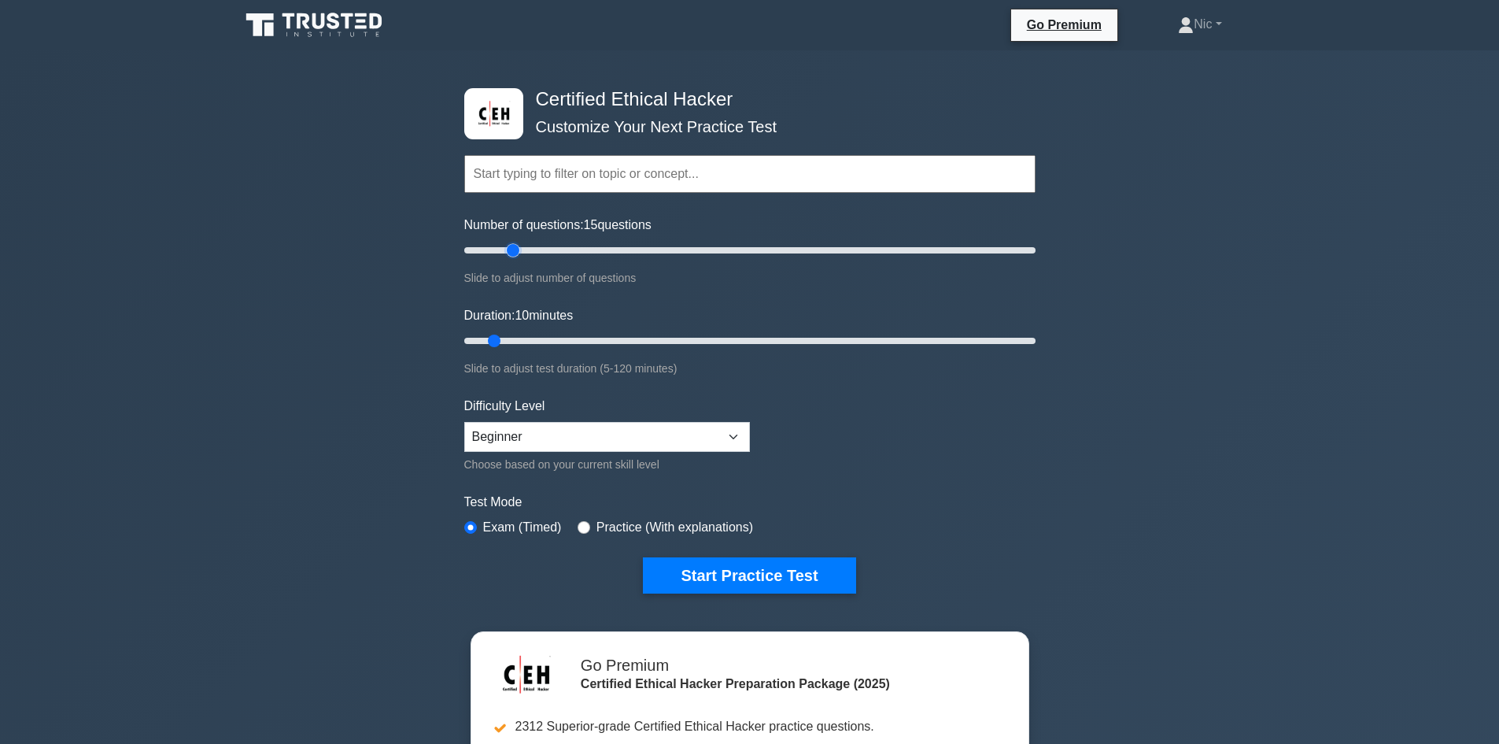
drag, startPoint x: 485, startPoint y: 249, endPoint x: 508, endPoint y: 252, distance: 23.0
type input "20"
click at [508, 252] on input "Number of questions: 15 questions" at bounding box center [749, 250] width 571 height 19
click at [712, 442] on select "Beginner Intermediate Expert" at bounding box center [607, 437] width 286 height 30
click at [848, 460] on form "Topics Introduction to Ethical Hacking Footprinting and Reconnaissance Scanning…" at bounding box center [749, 350] width 571 height 486
